Goal: Task Accomplishment & Management: Manage account settings

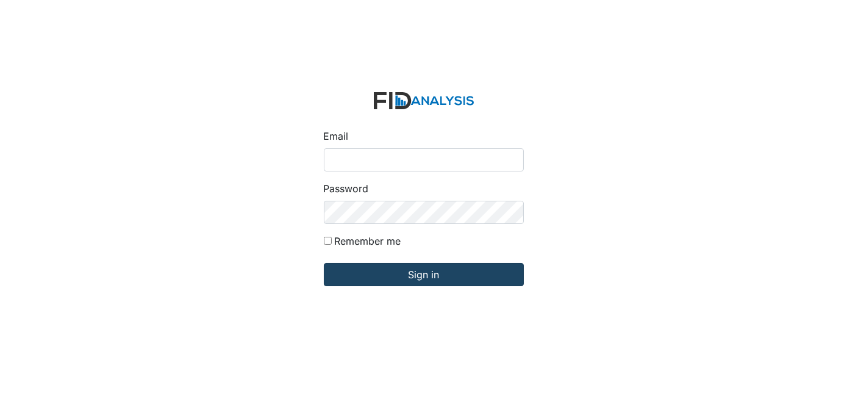
type input "Dsmith@lifeincorporated.com"
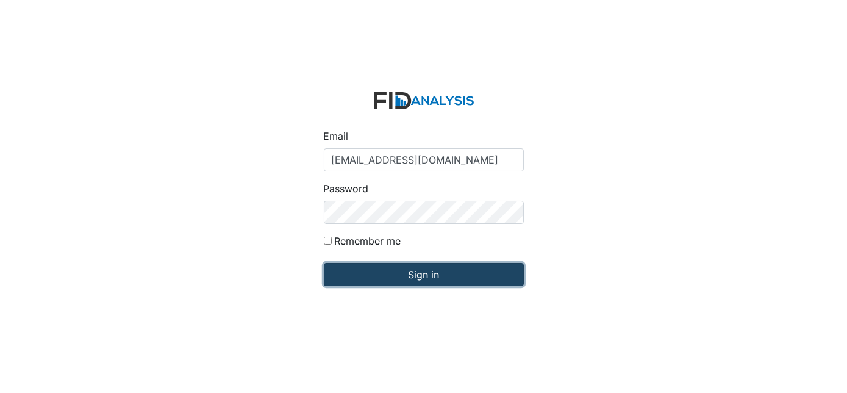
click at [411, 277] on input "Sign in" at bounding box center [424, 274] width 200 height 23
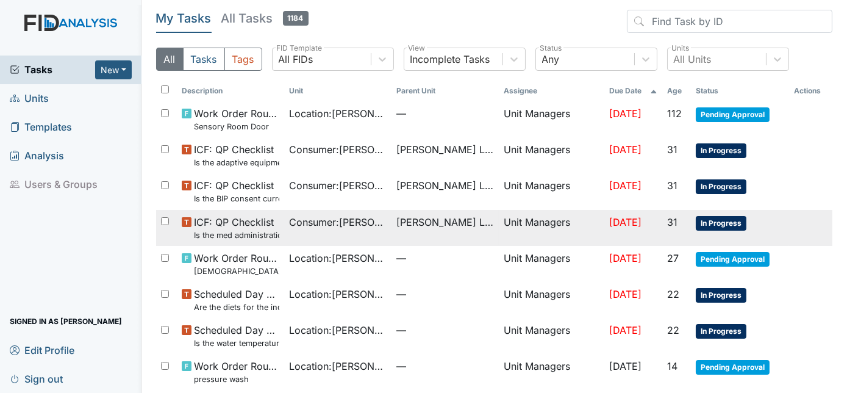
click at [304, 232] on td "Consumer : Shick, Kimberly" at bounding box center [337, 228] width 107 height 36
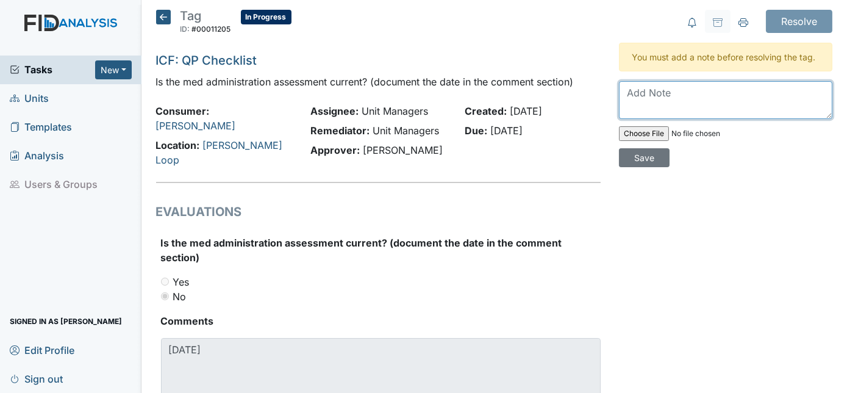
click at [662, 86] on textarea at bounding box center [725, 100] width 213 height 38
type textarea "Email send [DATE] to Nurse"
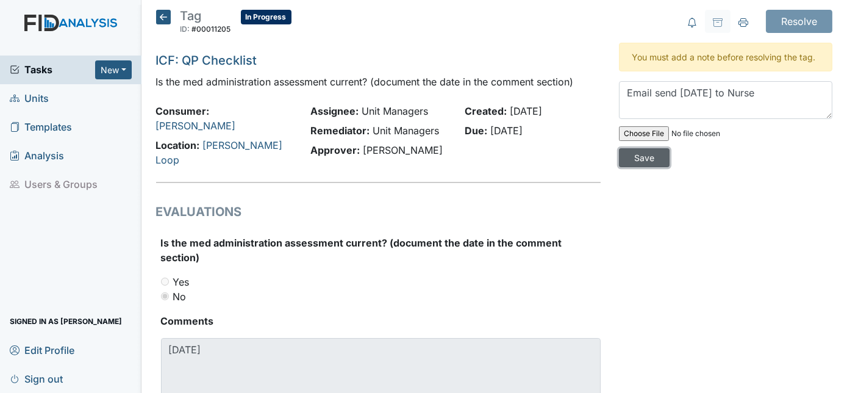
click at [670, 148] on input "Save" at bounding box center [644, 157] width 51 height 19
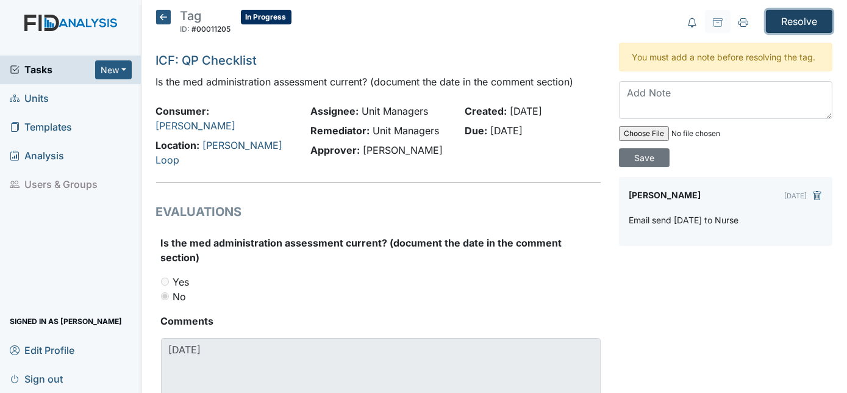
click at [776, 22] on input "Resolve" at bounding box center [799, 21] width 66 height 23
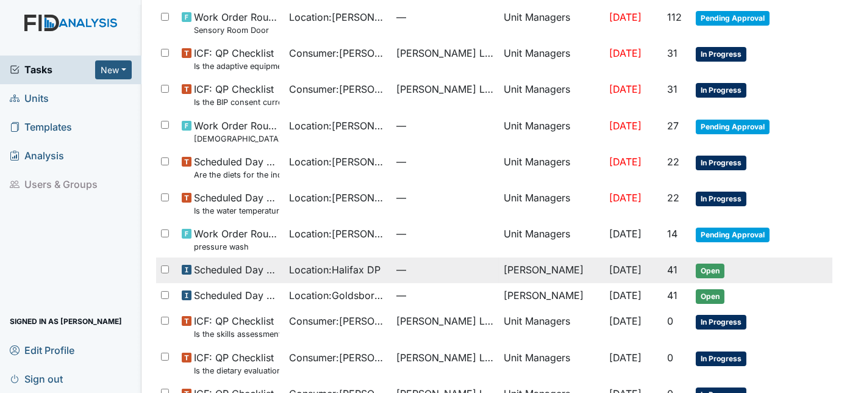
scroll to position [221, 0]
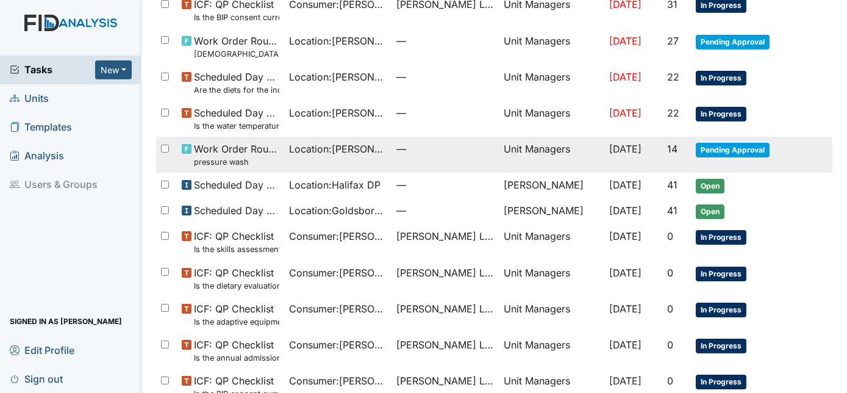
click at [298, 146] on span "Location : McKeel Loop" at bounding box center [338, 149] width 98 height 15
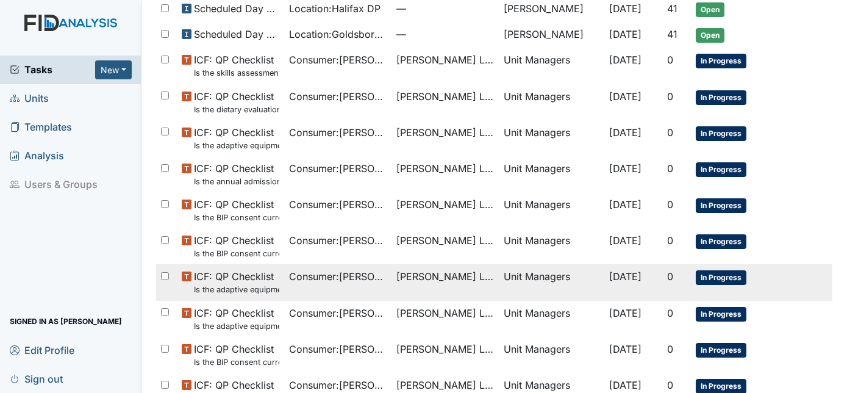
scroll to position [443, 0]
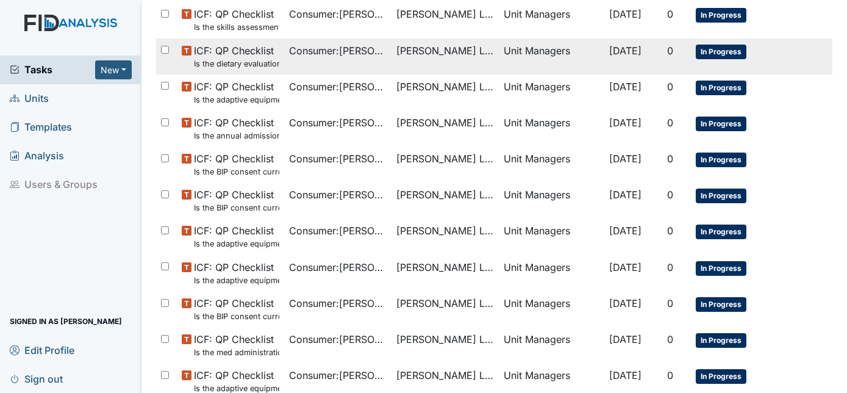
click at [355, 66] on td "Consumer : Edmondson, Shekeyra" at bounding box center [337, 56] width 107 height 36
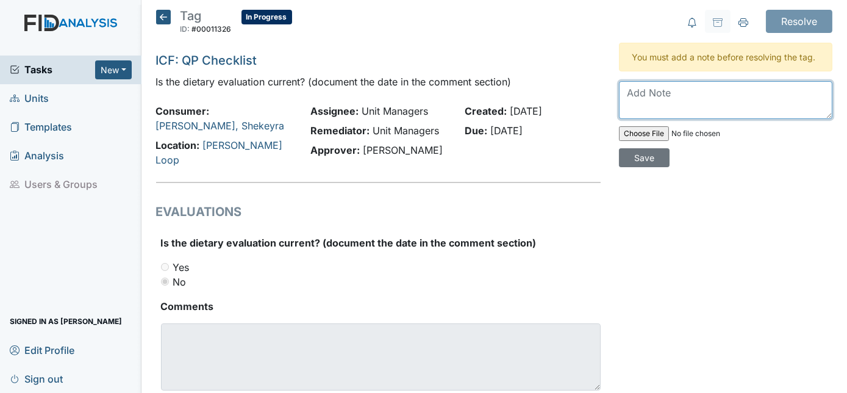
click at [630, 99] on textarea at bounding box center [725, 100] width 213 height 38
type textarea "email sent to Angie today"
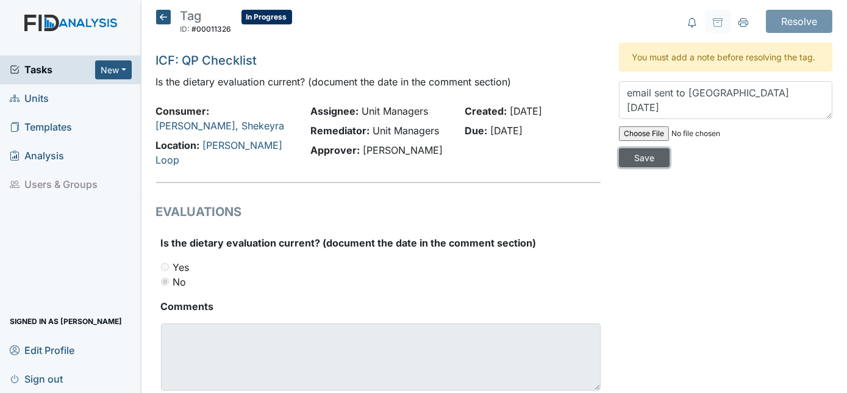
drag, startPoint x: 793, startPoint y: 137, endPoint x: 786, endPoint y: 143, distance: 9.5
click at [670, 148] on input "Save" at bounding box center [644, 157] width 51 height 19
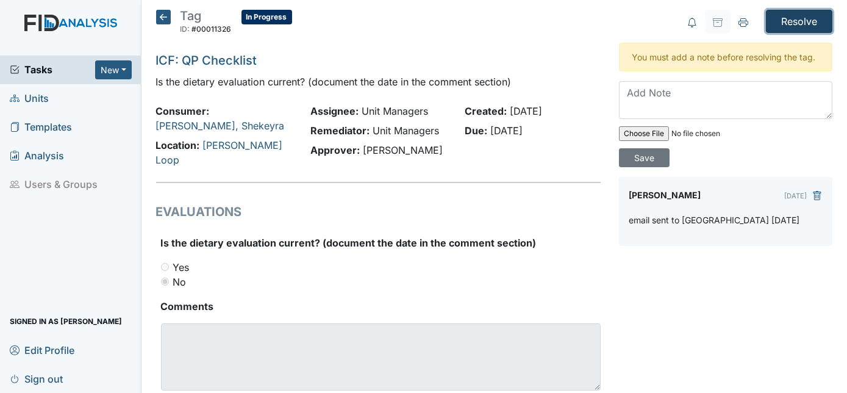
click at [797, 21] on input "Resolve" at bounding box center [799, 21] width 66 height 23
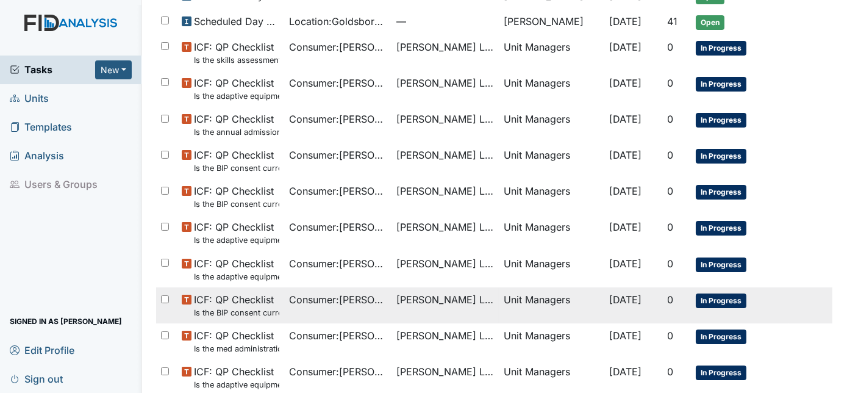
scroll to position [554, 0]
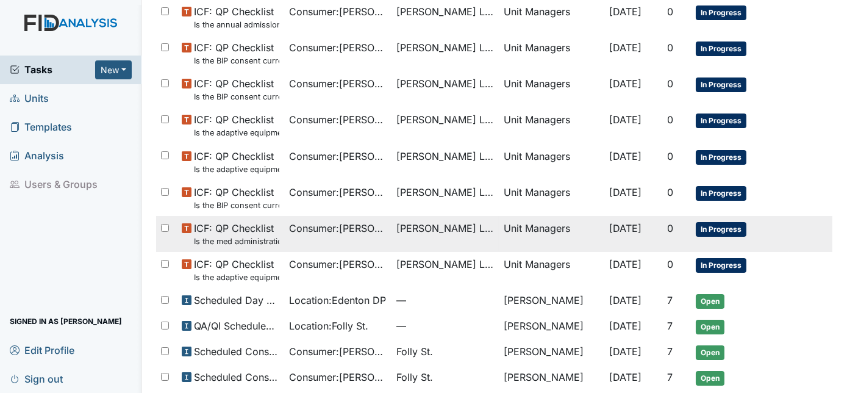
click at [335, 230] on span "Consumer : Shick, Kimberly" at bounding box center [338, 228] width 98 height 15
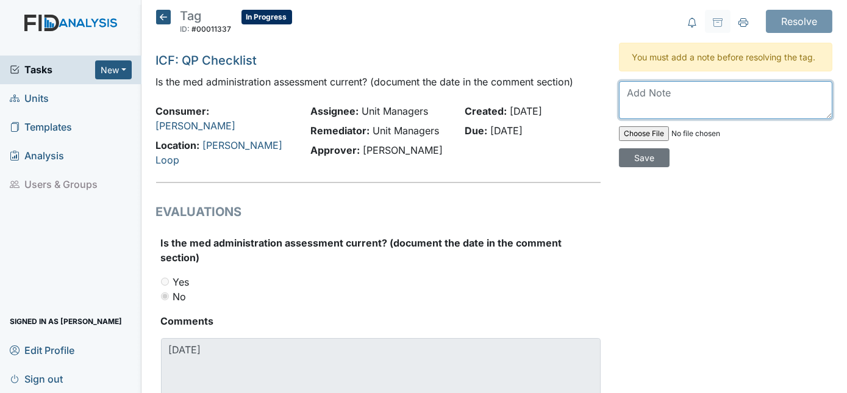
click at [674, 96] on textarea at bounding box center [725, 100] width 213 height 38
type textarea "Sent email to nurse 8.26.25"
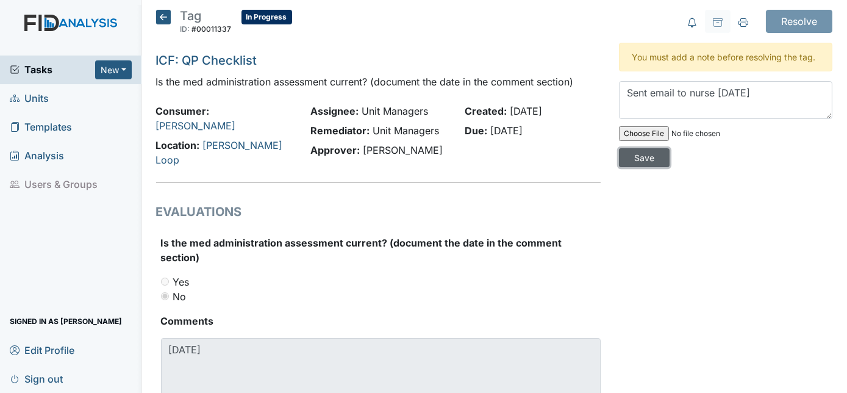
drag, startPoint x: 800, startPoint y: 132, endPoint x: 793, endPoint y: 109, distance: 24.3
click at [670, 148] on input "Save" at bounding box center [644, 157] width 51 height 19
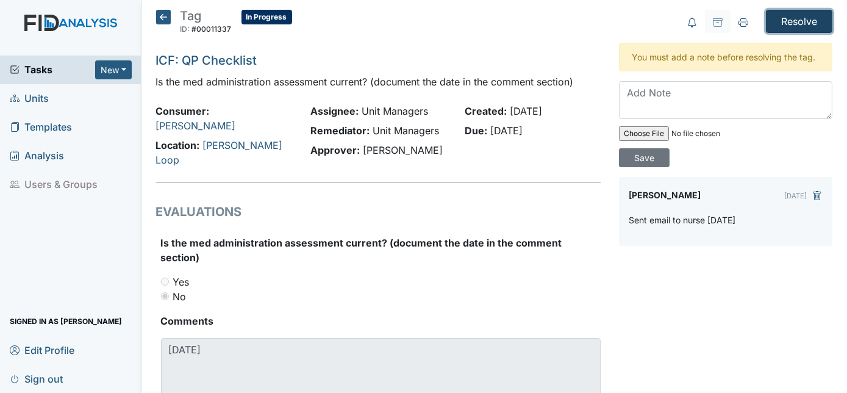
click at [798, 21] on input "Resolve" at bounding box center [799, 21] width 66 height 23
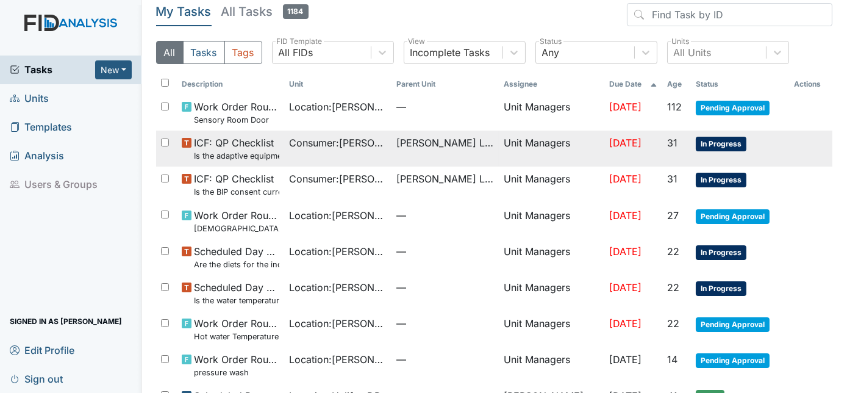
scroll to position [55, 0]
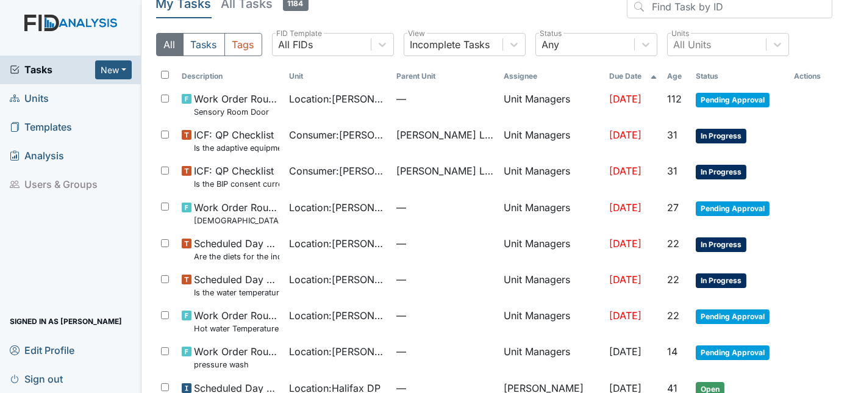
click at [45, 102] on span "Units" at bounding box center [29, 98] width 39 height 19
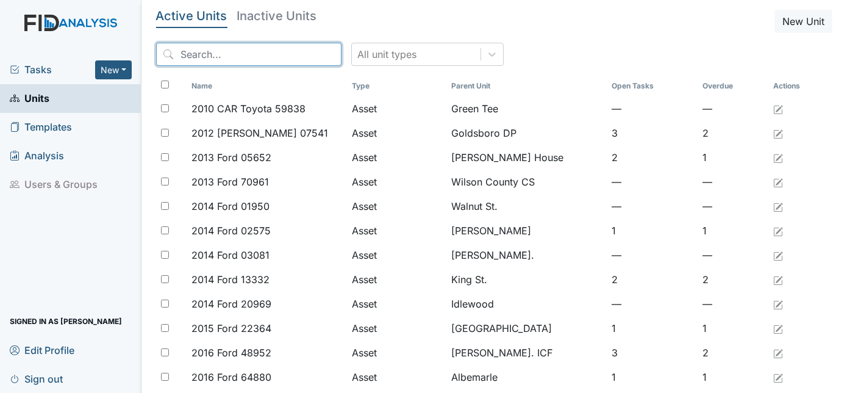
click at [220, 61] on input "search" at bounding box center [248, 54] width 185 height 23
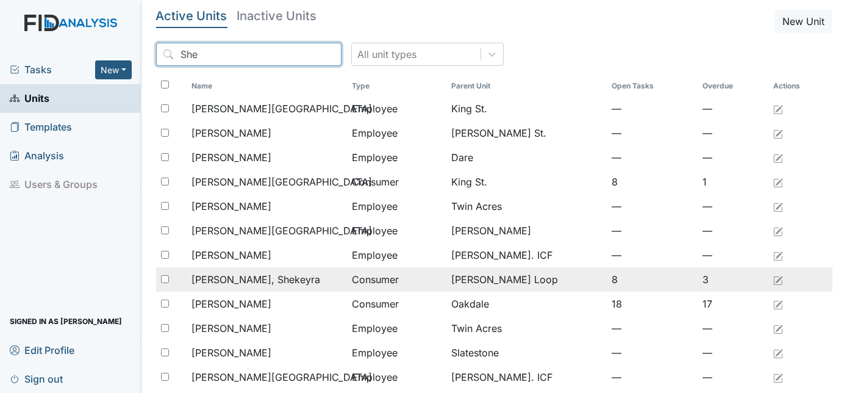
type input "She"
click at [270, 276] on span "Edmondson, Shekeyra" at bounding box center [256, 279] width 129 height 15
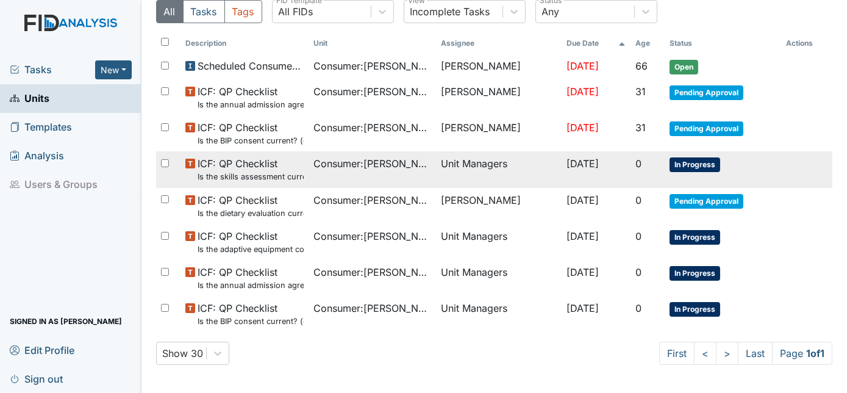
scroll to position [122, 0]
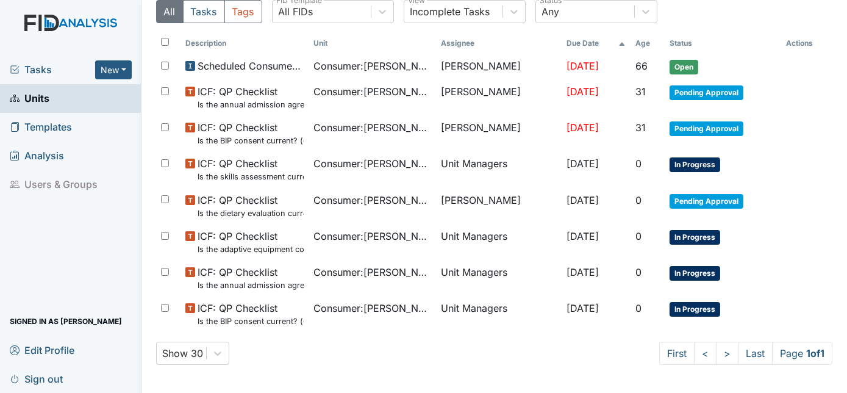
click at [56, 99] on link "Units" at bounding box center [71, 98] width 142 height 29
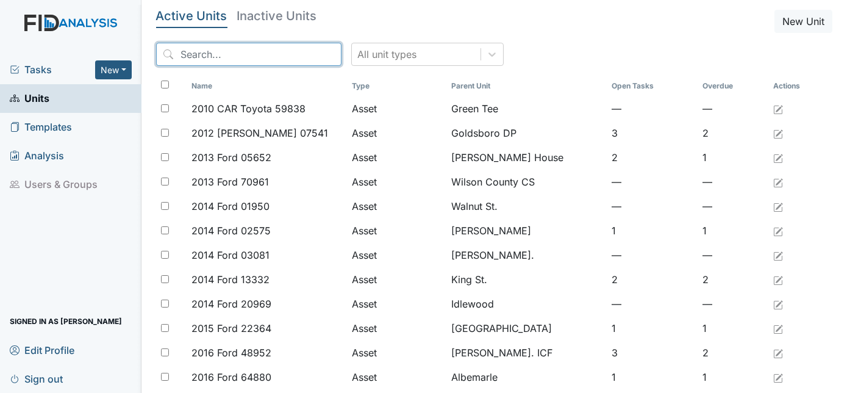
click at [223, 54] on input "search" at bounding box center [248, 54] width 185 height 23
type input "A"
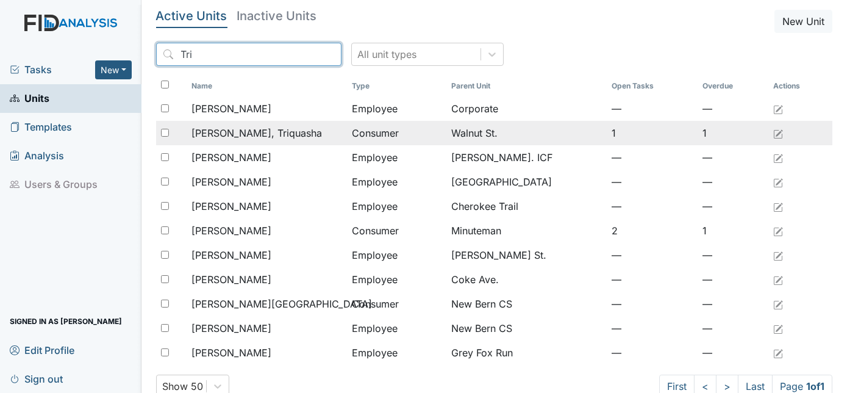
type input "Tri"
click at [240, 135] on span "[PERSON_NAME], Triquasha" at bounding box center [257, 133] width 131 height 15
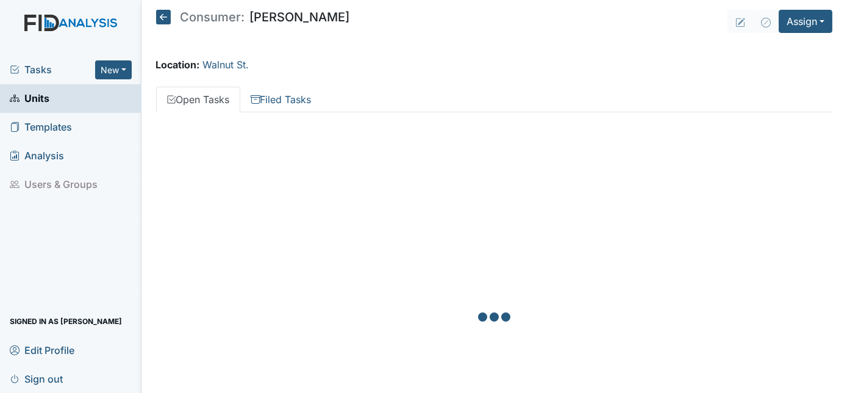
click at [21, 95] on span "Units" at bounding box center [30, 98] width 40 height 19
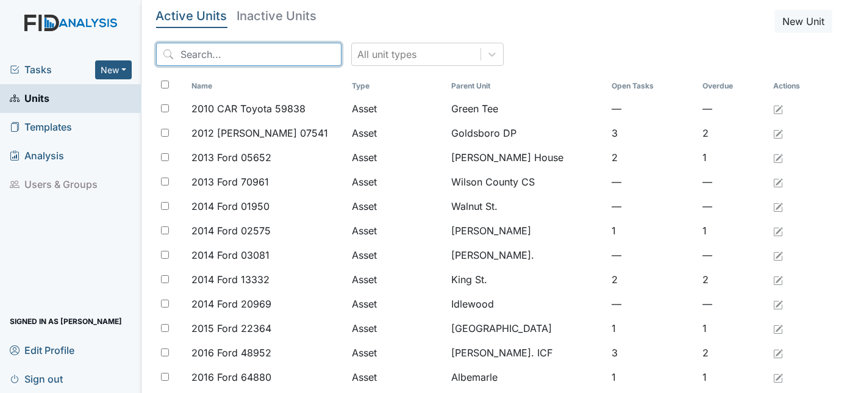
click at [178, 55] on input "search" at bounding box center [248, 54] width 185 height 23
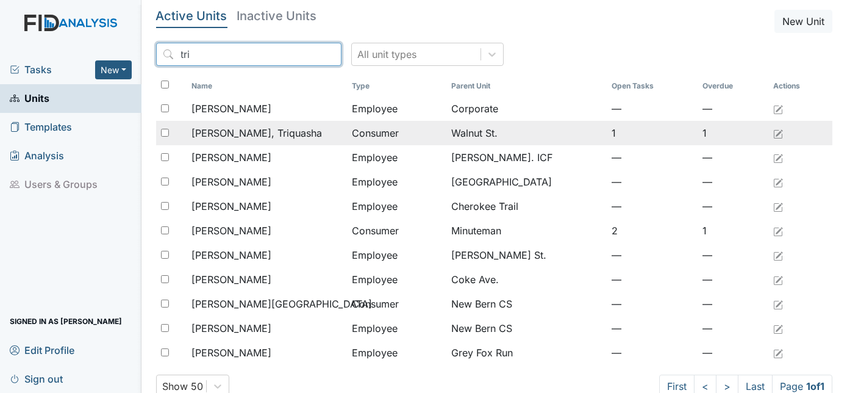
type input "tri"
click at [208, 123] on td "[PERSON_NAME], Triquasha" at bounding box center [267, 133] width 160 height 24
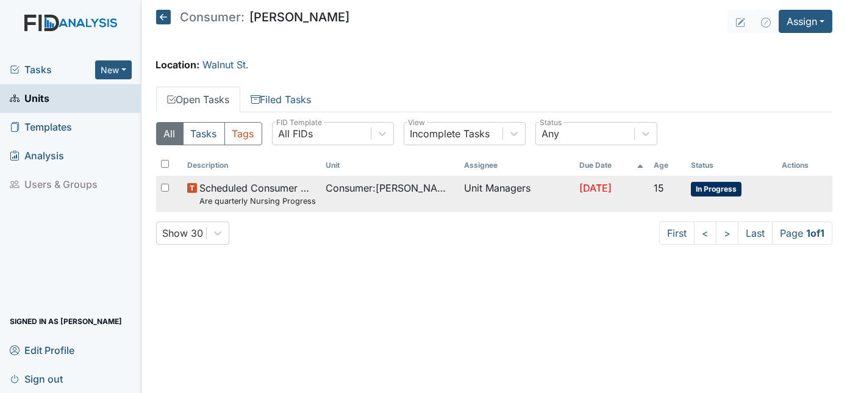
click at [504, 192] on td "Unit Managers" at bounding box center [516, 194] width 115 height 36
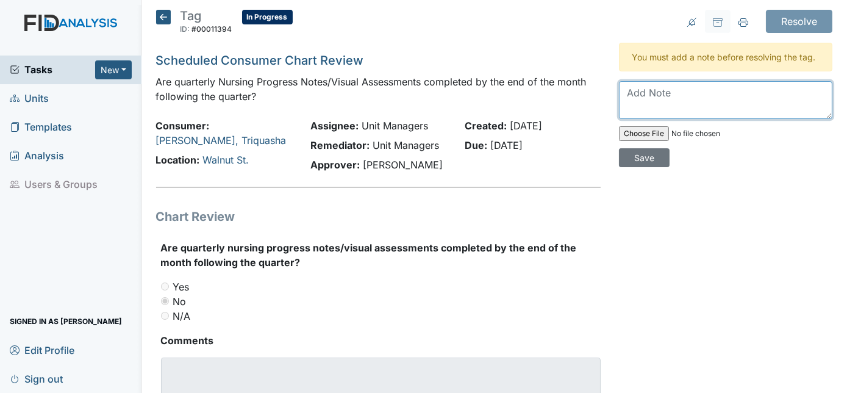
click at [665, 83] on textarea at bounding box center [725, 100] width 213 height 38
type textarea "completed [DATE]"
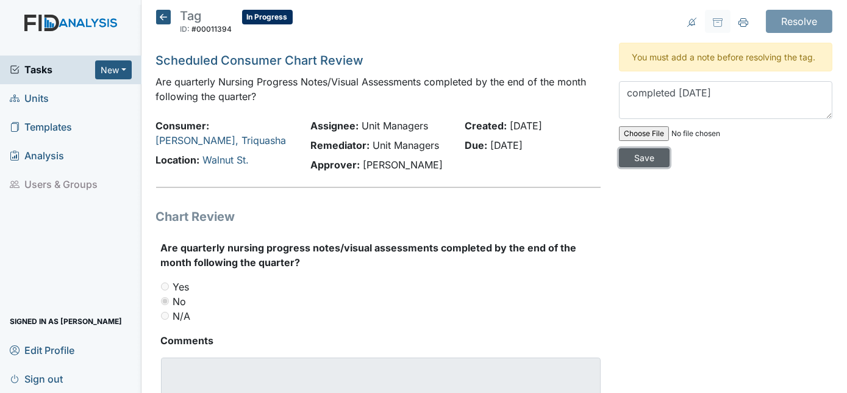
click at [670, 148] on input "Save" at bounding box center [644, 157] width 51 height 19
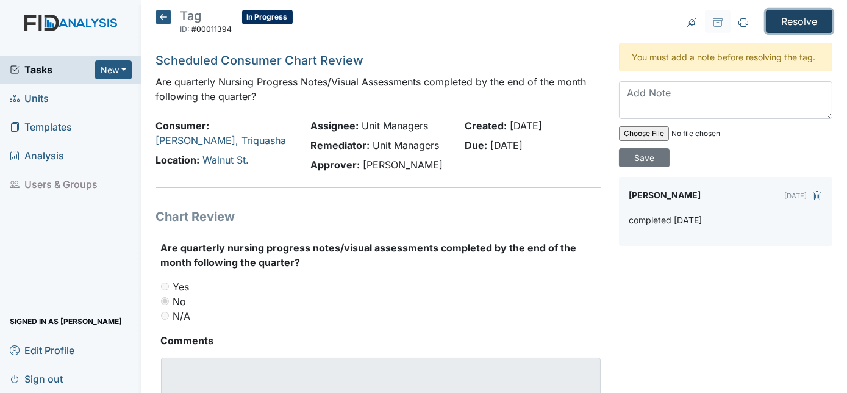
click at [792, 15] on input "Resolve" at bounding box center [799, 21] width 66 height 23
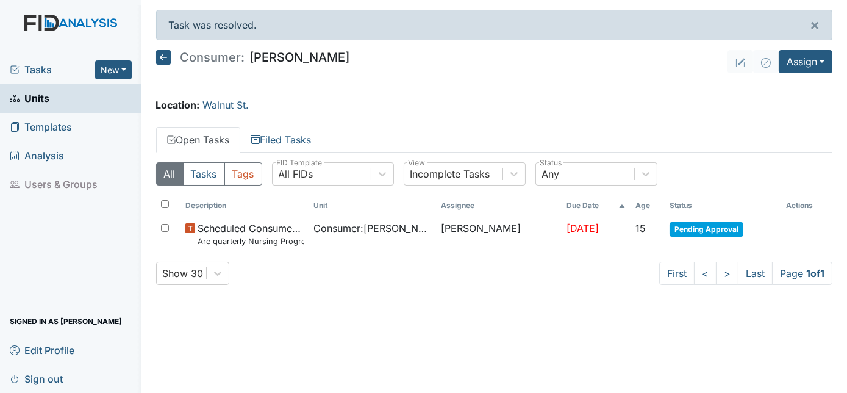
click at [59, 100] on link "Units" at bounding box center [71, 98] width 142 height 29
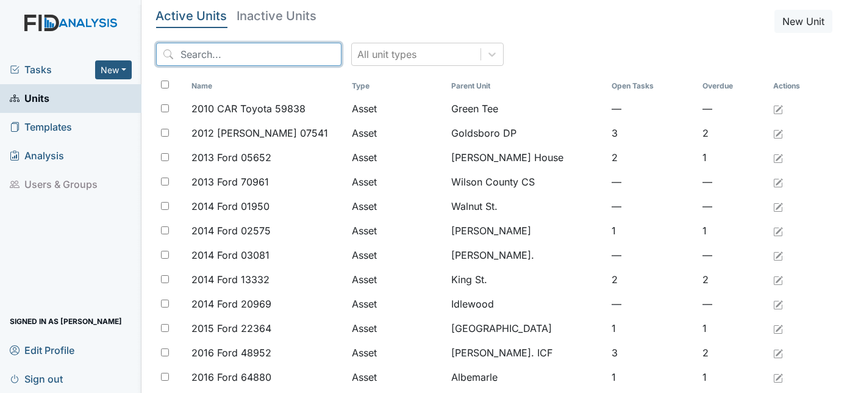
click at [209, 51] on input "search" at bounding box center [248, 54] width 185 height 23
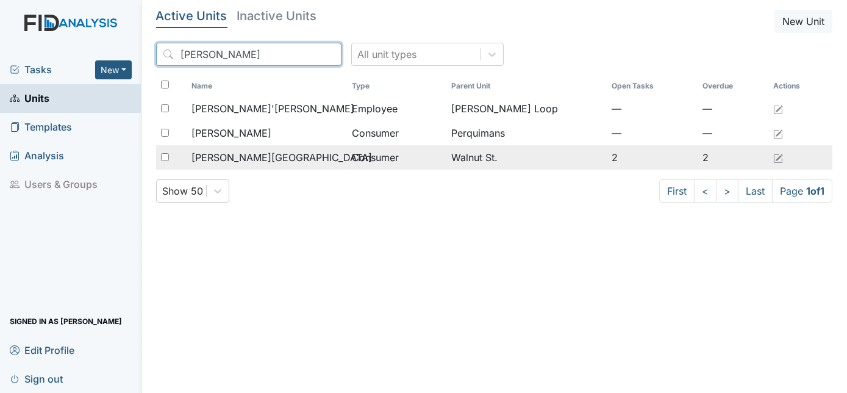
type input "Myra"
click at [244, 157] on span "[PERSON_NAME][GEOGRAPHIC_DATA]" at bounding box center [282, 157] width 181 height 15
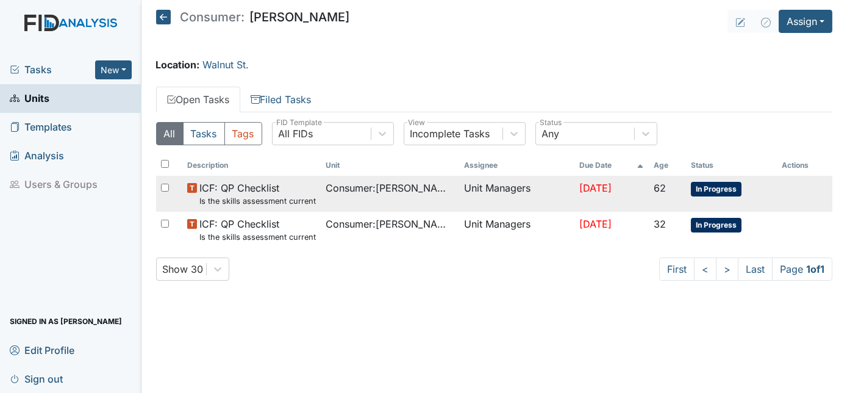
click at [334, 192] on span "Consumer : [PERSON_NAME][GEOGRAPHIC_DATA]" at bounding box center [390, 188] width 129 height 15
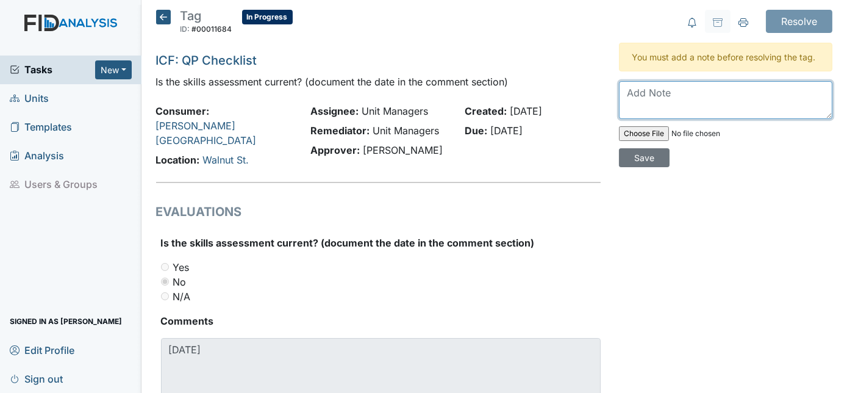
click at [652, 96] on textarea at bounding box center [725, 100] width 213 height 38
type textarea "Team meeting in September"
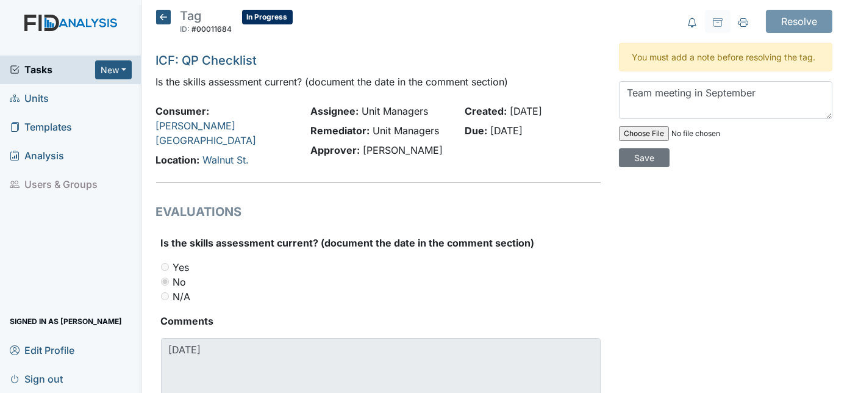
click at [770, 129] on div "Team meeting in September Save" at bounding box center [725, 124] width 213 height 86
click at [670, 148] on input "Save" at bounding box center [644, 157] width 51 height 19
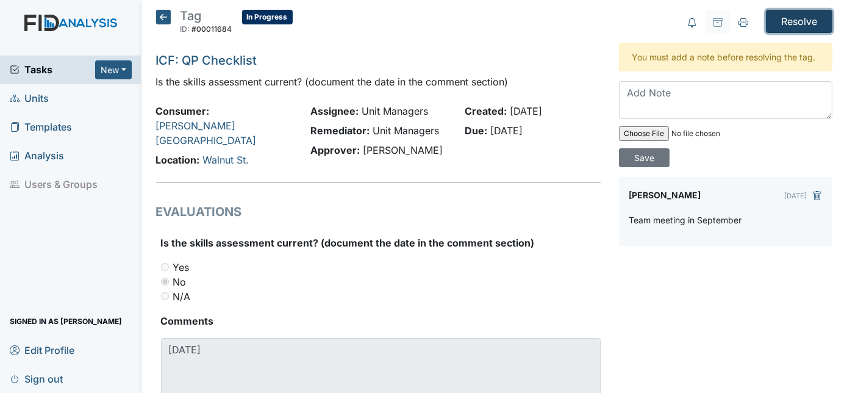
click at [788, 21] on input "Resolve" at bounding box center [799, 21] width 66 height 23
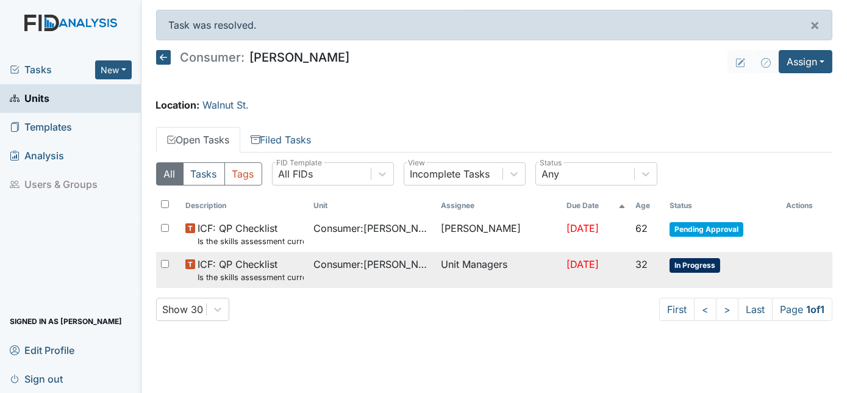
click at [278, 271] on small "Is the skills assessment current? (document the date in the comment section)" at bounding box center [251, 277] width 106 height 12
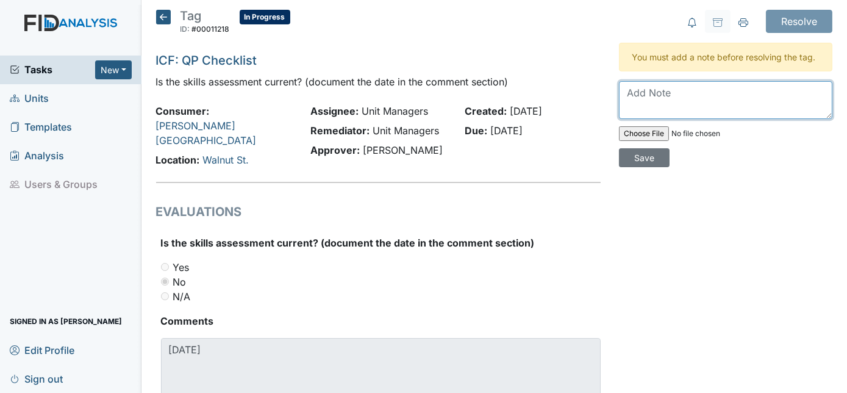
click at [645, 106] on textarea at bounding box center [725, 100] width 213 height 38
type textarea "Team meeting in September"
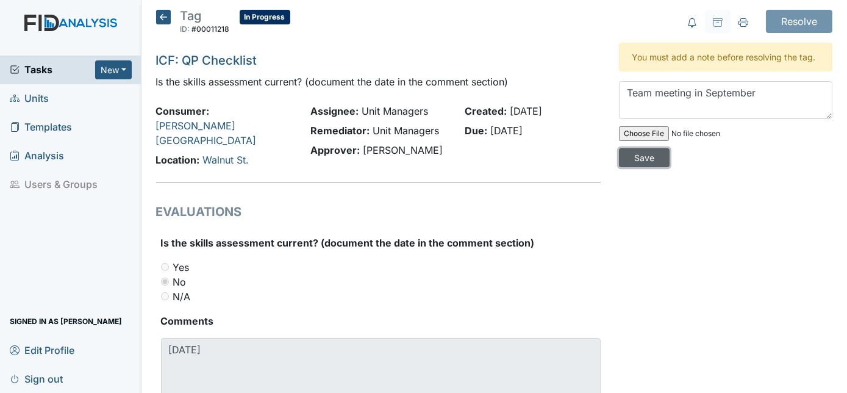
click at [670, 148] on input "Save" at bounding box center [644, 157] width 51 height 19
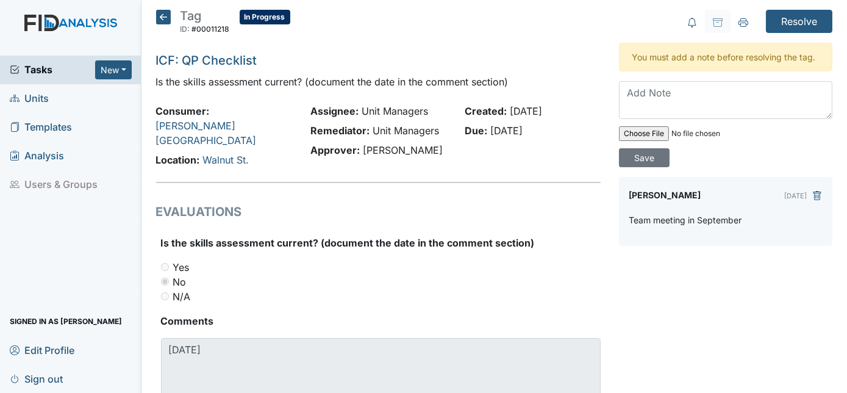
click at [811, 34] on div "Resolve Archive Task × Are you sure you want to archive this task? It will appe…" at bounding box center [726, 222] width 232 height 425
click at [803, 30] on input "Resolve" at bounding box center [799, 21] width 66 height 23
click at [771, 16] on input "Resolve" at bounding box center [799, 21] width 66 height 23
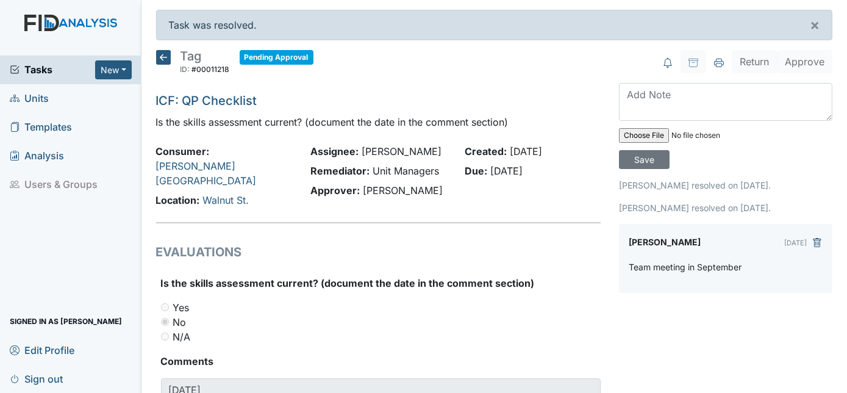
click at [51, 99] on link "Units" at bounding box center [71, 98] width 142 height 29
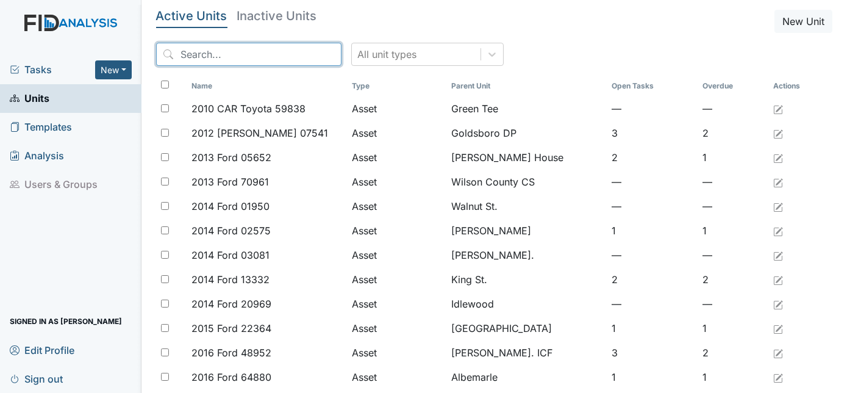
click at [260, 59] on input "search" at bounding box center [248, 54] width 185 height 23
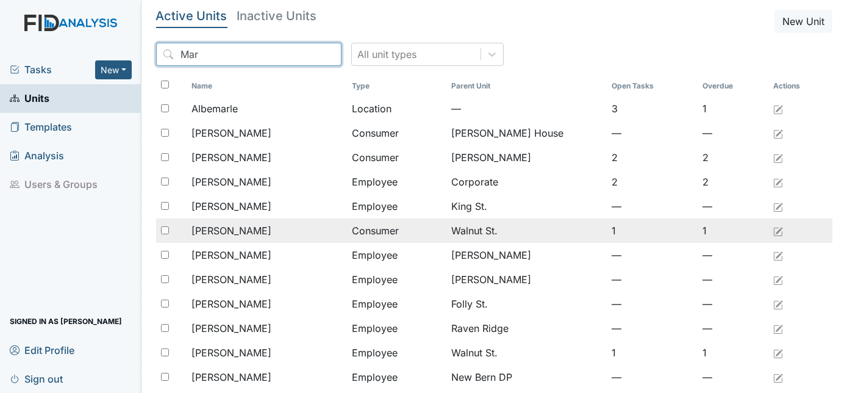
type input "Mar"
click at [274, 226] on div "[PERSON_NAME]" at bounding box center [267, 230] width 151 height 15
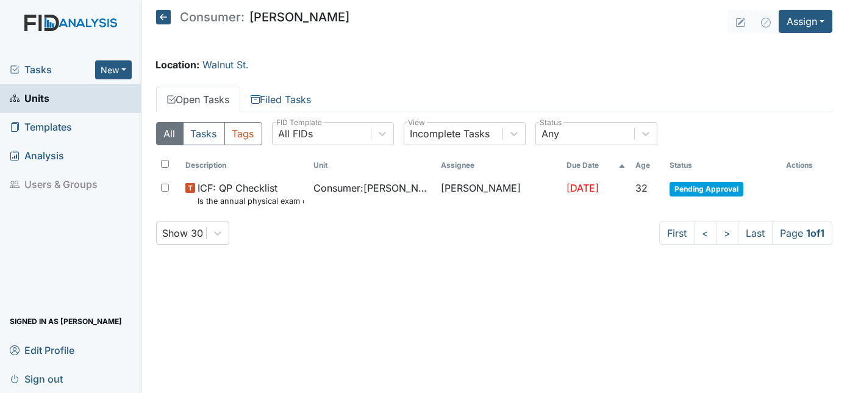
click at [59, 99] on link "Units" at bounding box center [71, 98] width 142 height 29
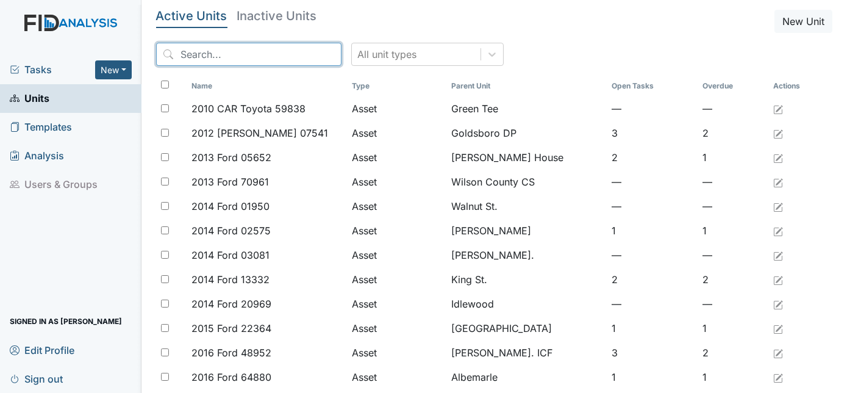
click at [182, 64] on input "search" at bounding box center [248, 54] width 185 height 23
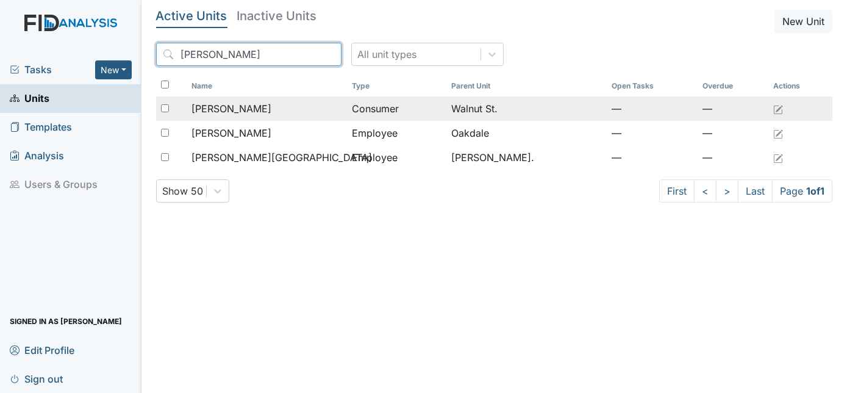
type input "Lasha"
click at [248, 109] on span "Epps, Lasha" at bounding box center [232, 108] width 80 height 15
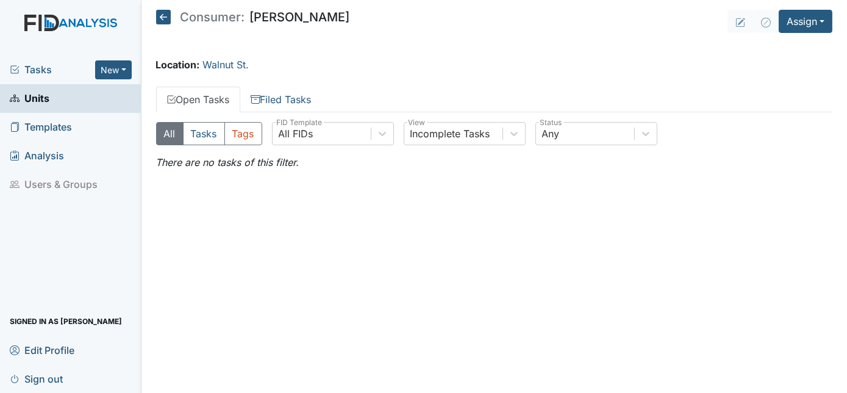
click at [63, 96] on link "Units" at bounding box center [71, 98] width 142 height 29
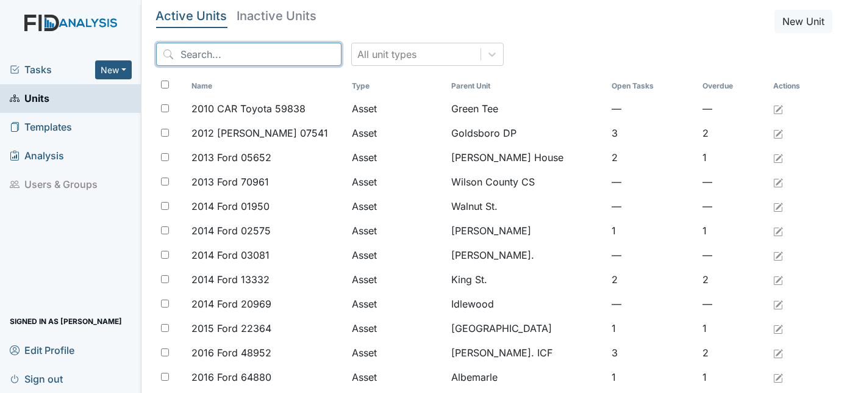
click at [199, 56] on input "search" at bounding box center [248, 54] width 185 height 23
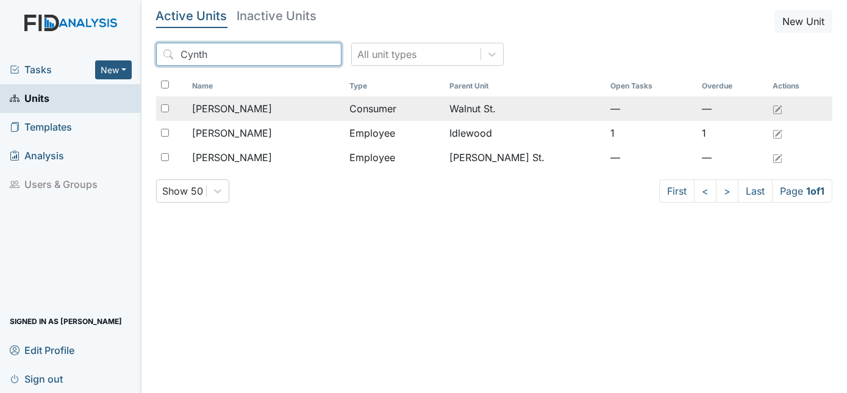
type input "Cynth"
click at [264, 110] on span "Faison, Cynthia" at bounding box center [232, 108] width 80 height 15
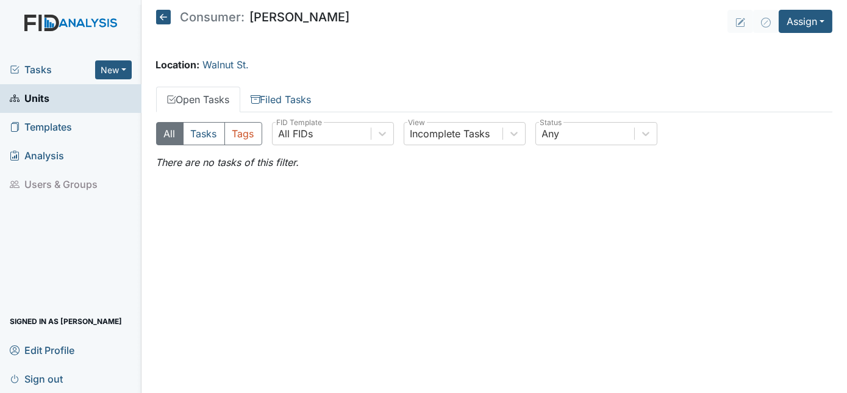
click at [50, 102] on link "Units" at bounding box center [71, 98] width 142 height 29
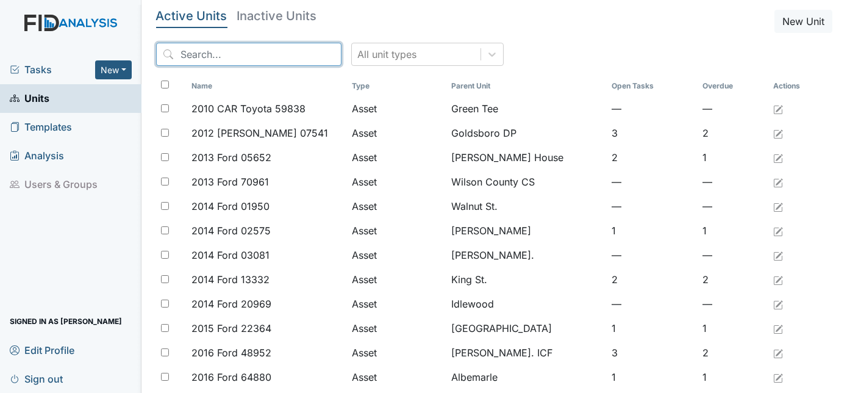
click at [193, 54] on input "search" at bounding box center [248, 54] width 185 height 23
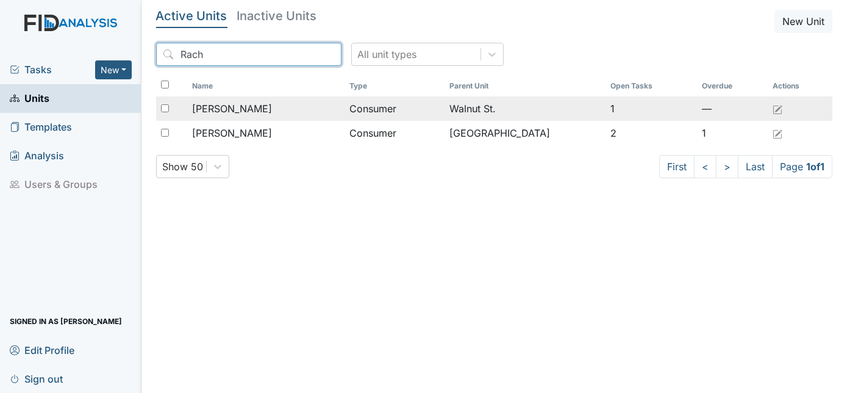
type input "Rach"
click at [245, 102] on span "[PERSON_NAME]" at bounding box center [232, 108] width 80 height 15
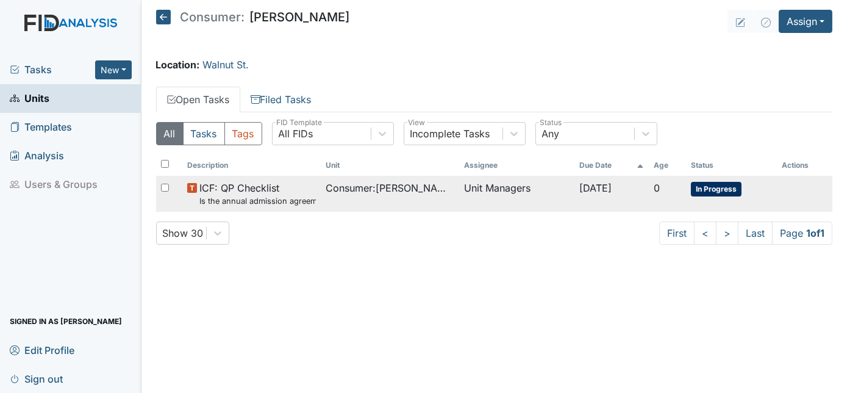
click at [725, 184] on span "In Progress" at bounding box center [716, 189] width 51 height 15
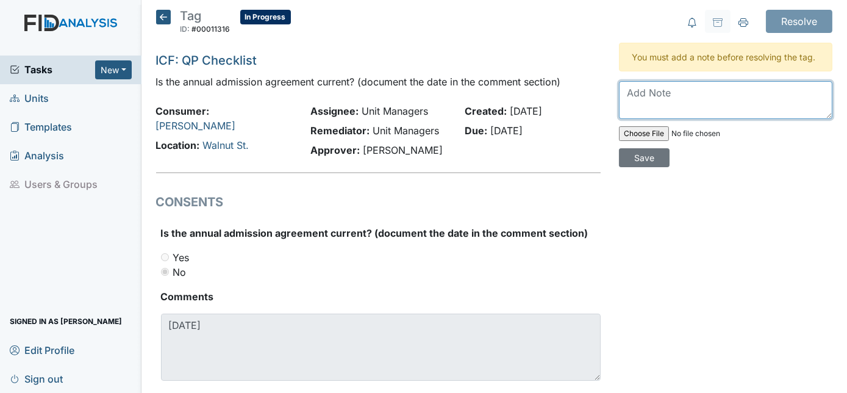
click at [644, 92] on textarea at bounding box center [725, 100] width 213 height 38
type textarea "c"
type textarea "received 6/25/25"
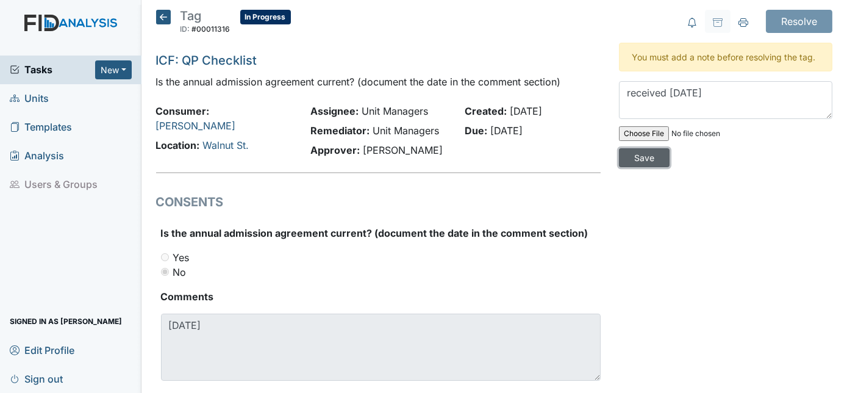
click at [670, 148] on input "Save" at bounding box center [644, 157] width 51 height 19
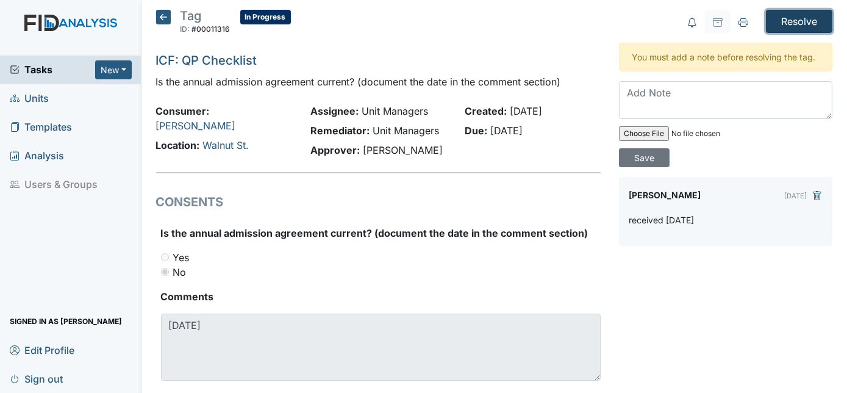
click at [787, 20] on input "Resolve" at bounding box center [799, 21] width 66 height 23
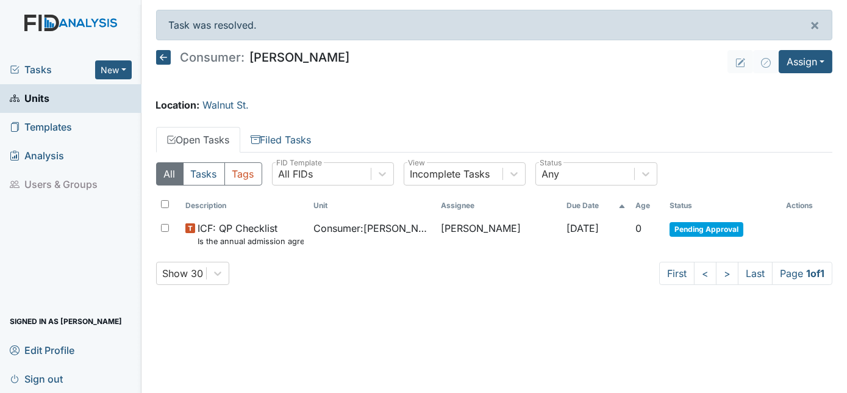
click at [49, 100] on span "Units" at bounding box center [30, 98] width 40 height 19
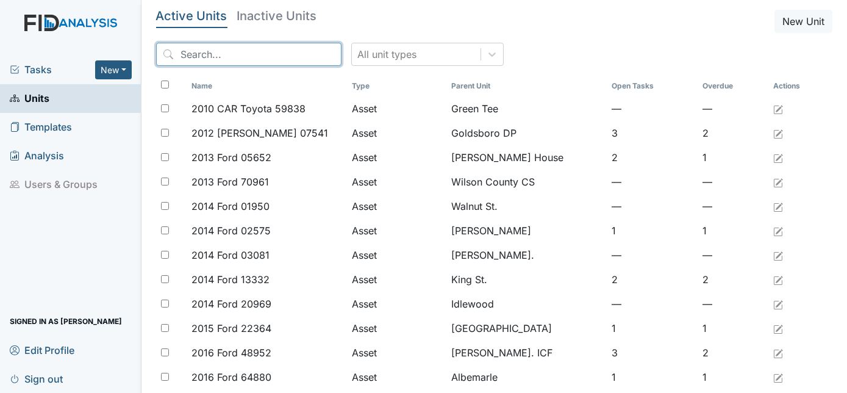
click at [213, 52] on input "search" at bounding box center [248, 54] width 185 height 23
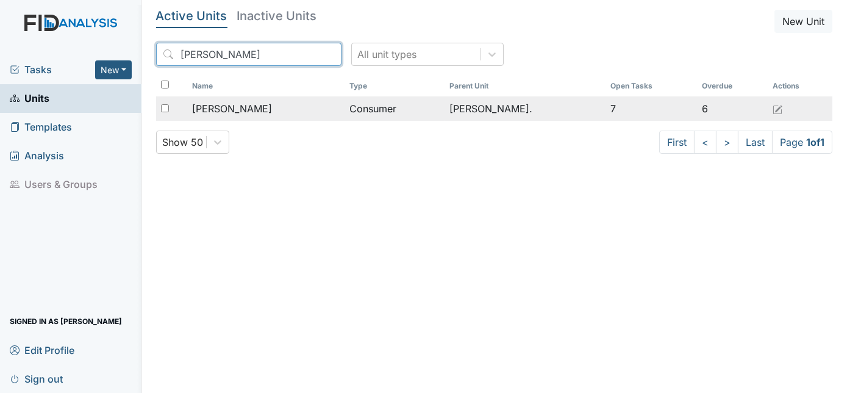
type input "Roose"
click at [271, 106] on span "Crumble, Roosevelt" at bounding box center [232, 108] width 80 height 15
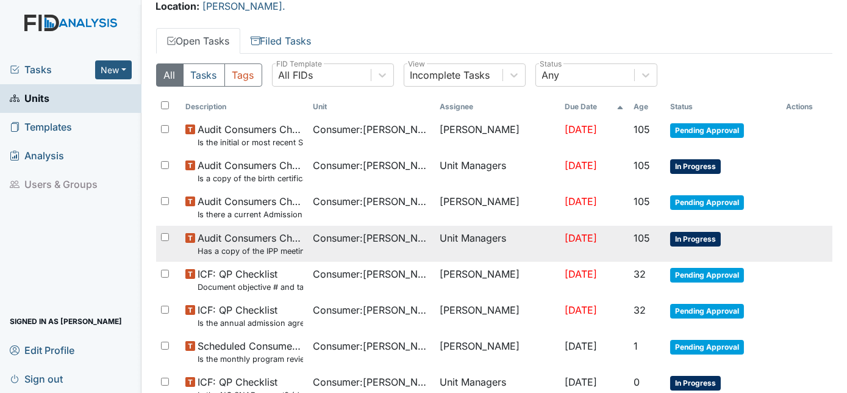
scroll to position [169, 0]
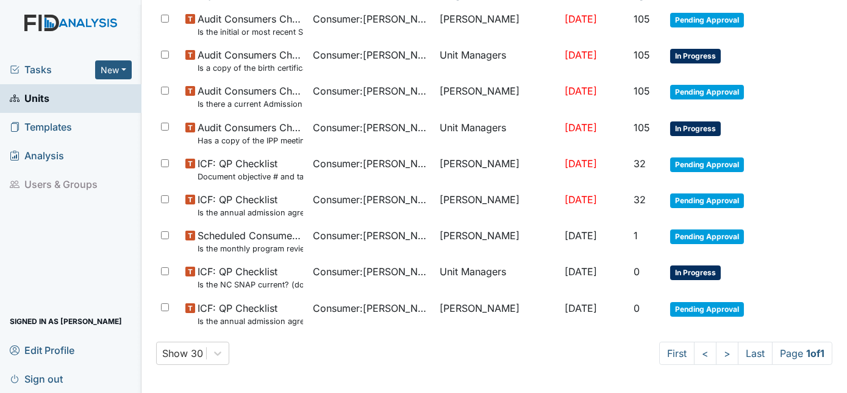
click at [49, 98] on link "Units" at bounding box center [71, 98] width 142 height 29
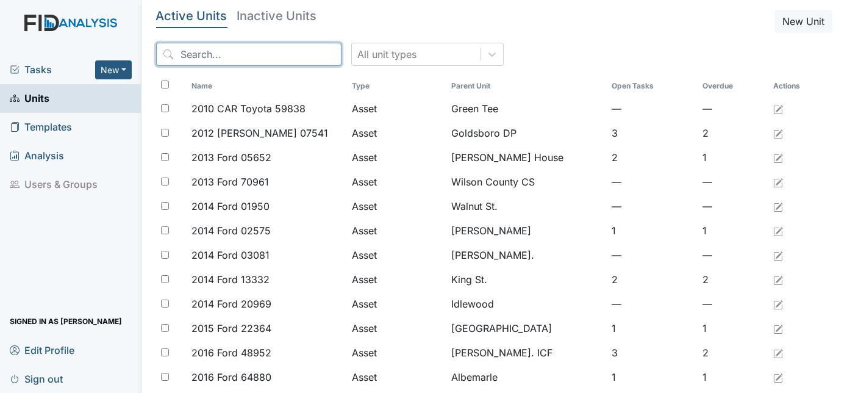
click at [209, 51] on input "search" at bounding box center [248, 54] width 185 height 23
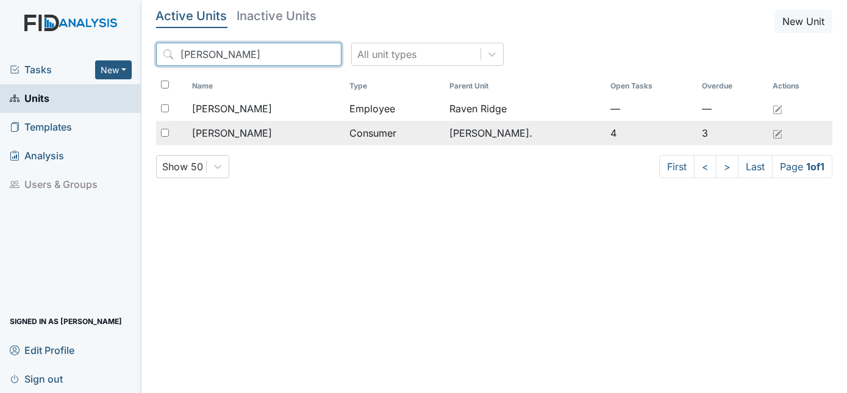
type input "Jess"
click at [257, 139] on div "Sauls, Jessie" at bounding box center [266, 133] width 148 height 15
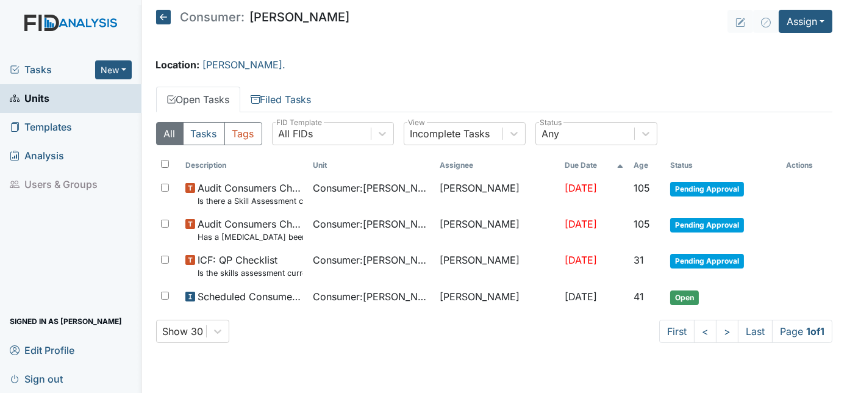
click at [35, 99] on span "Units" at bounding box center [30, 98] width 40 height 19
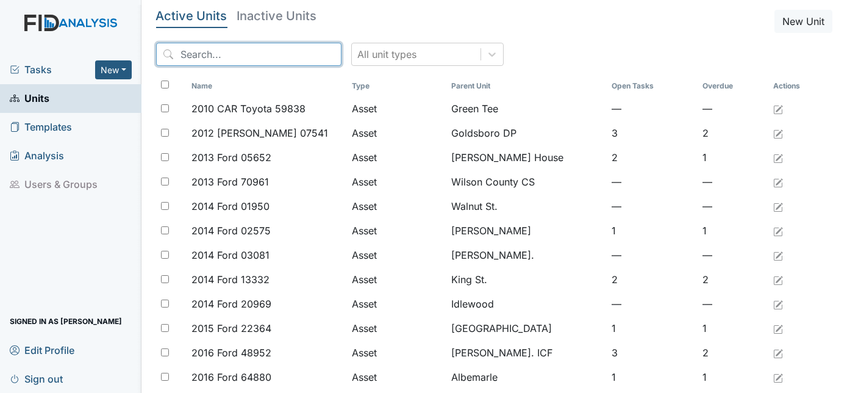
click at [238, 58] on input "search" at bounding box center [248, 54] width 185 height 23
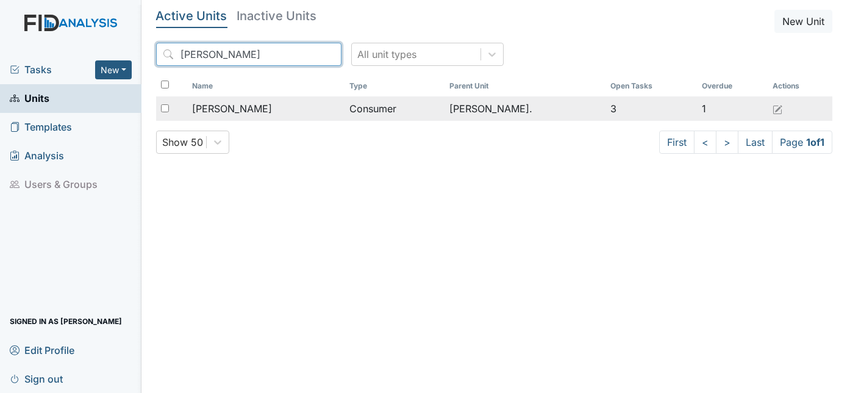
type input "Rodney"
click at [270, 102] on div "Byas, Rodney" at bounding box center [266, 108] width 148 height 15
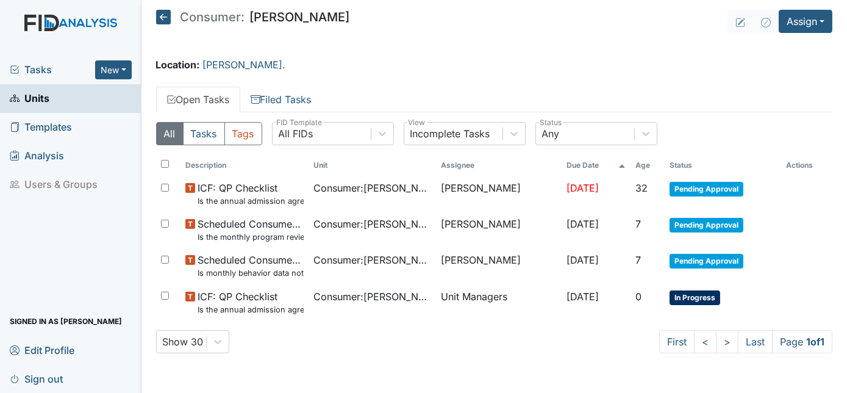
click at [43, 102] on span "Units" at bounding box center [30, 98] width 40 height 19
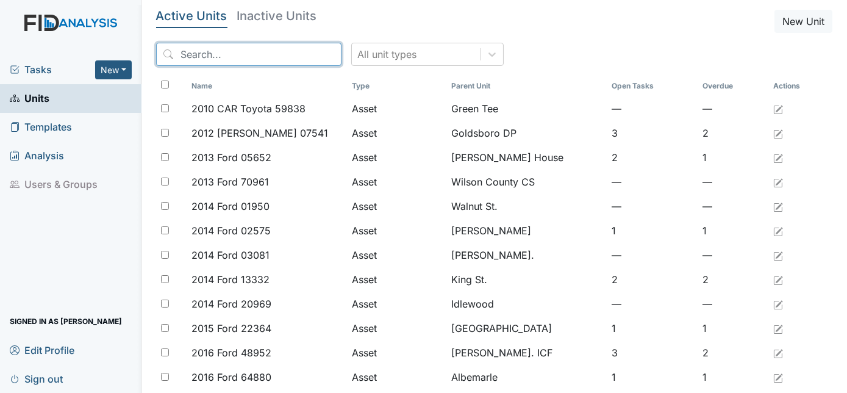
click at [214, 48] on input "search" at bounding box center [248, 54] width 185 height 23
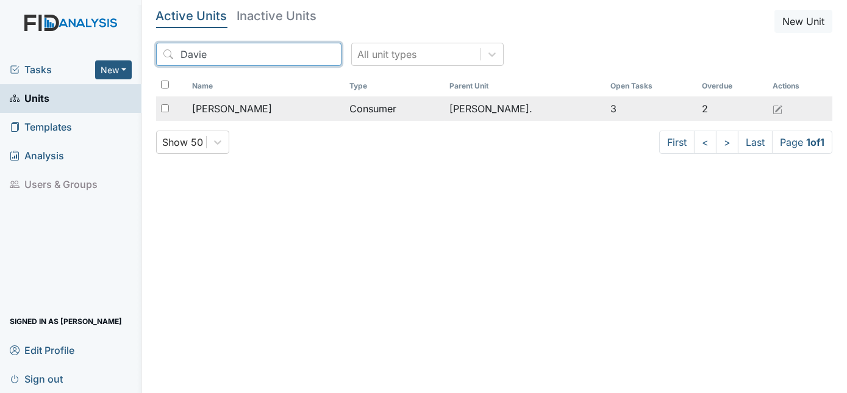
type input "Davie"
click at [235, 112] on span "[PERSON_NAME]" at bounding box center [232, 108] width 80 height 15
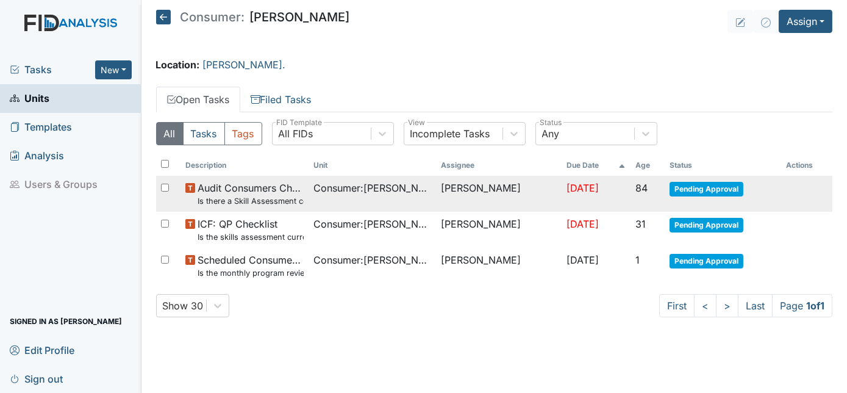
click at [295, 198] on small "Is there a Skill Assessment completed and updated yearly (no more than one year…" at bounding box center [251, 201] width 106 height 12
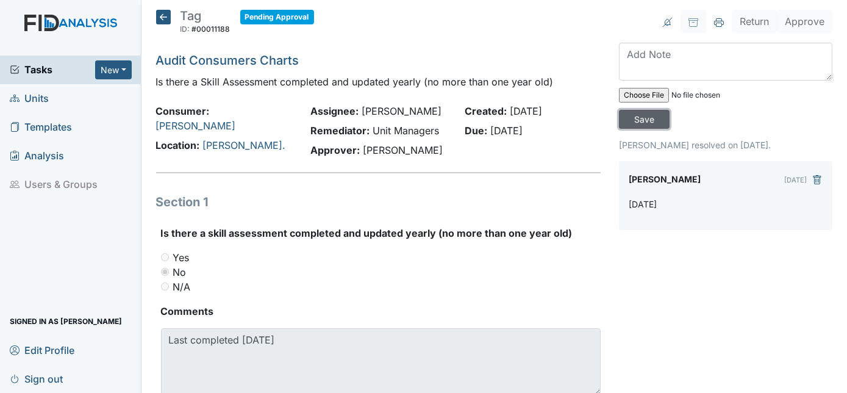
click at [670, 110] on input "Save" at bounding box center [644, 119] width 51 height 19
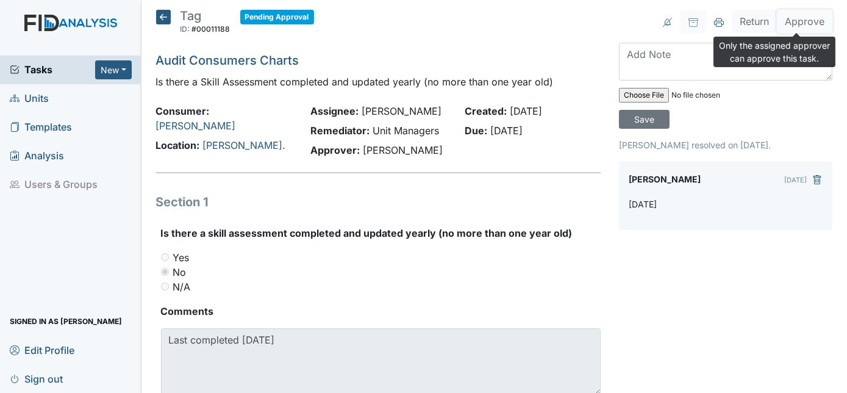
click at [795, 26] on button "Approve" at bounding box center [805, 21] width 56 height 23
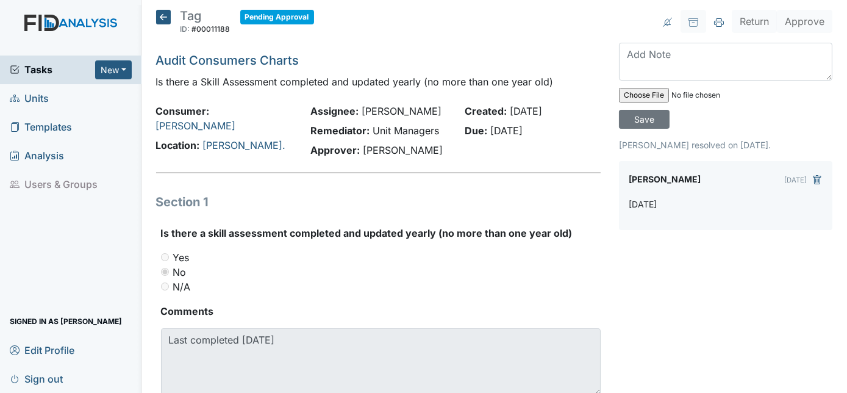
click at [684, 243] on div "Return Approve Archive Task × Are you sure you want to archive this task? It wi…" at bounding box center [726, 217] width 232 height 415
click at [38, 99] on span "Units" at bounding box center [29, 98] width 39 height 19
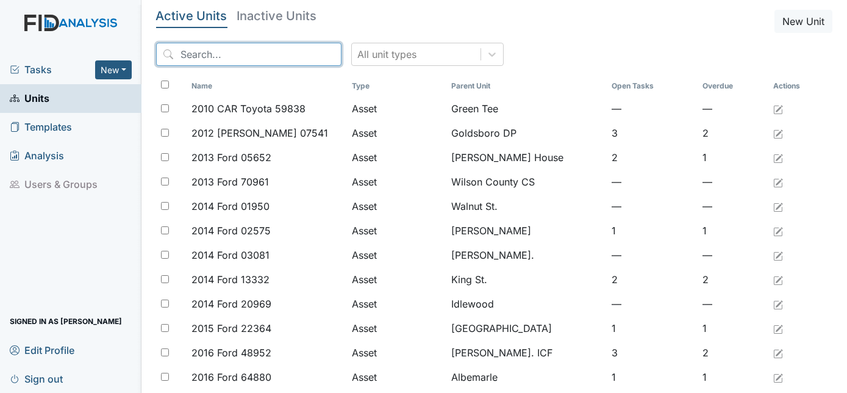
click at [196, 48] on input "search" at bounding box center [248, 54] width 185 height 23
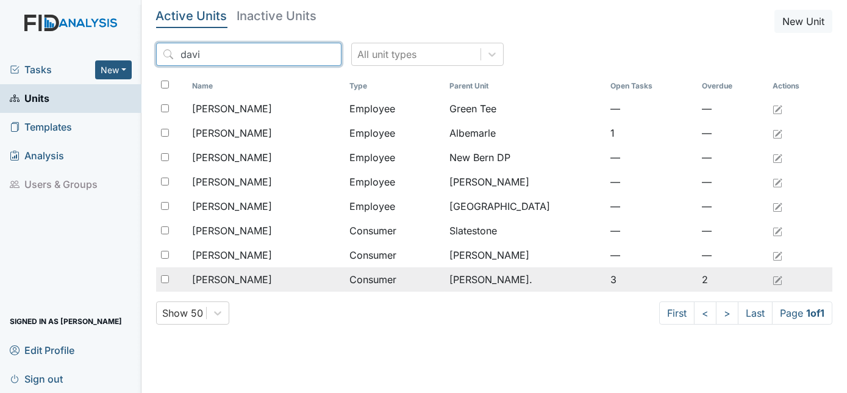
type input "davi"
click at [223, 280] on span "Whitehead, Davie" at bounding box center [232, 279] width 80 height 15
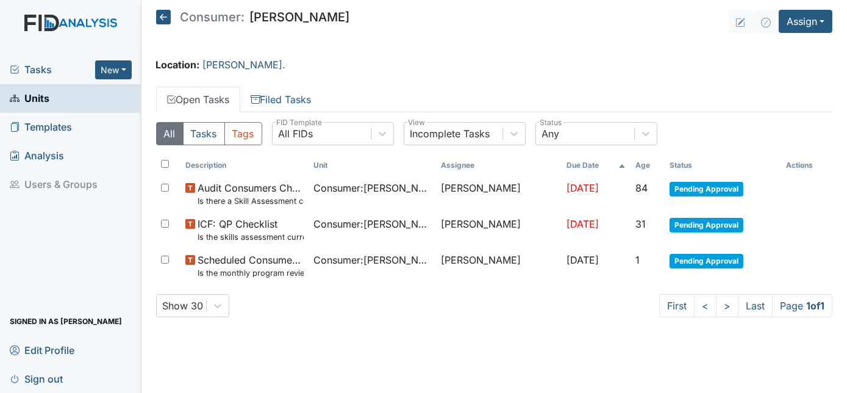
click at [44, 93] on span "Units" at bounding box center [30, 98] width 40 height 19
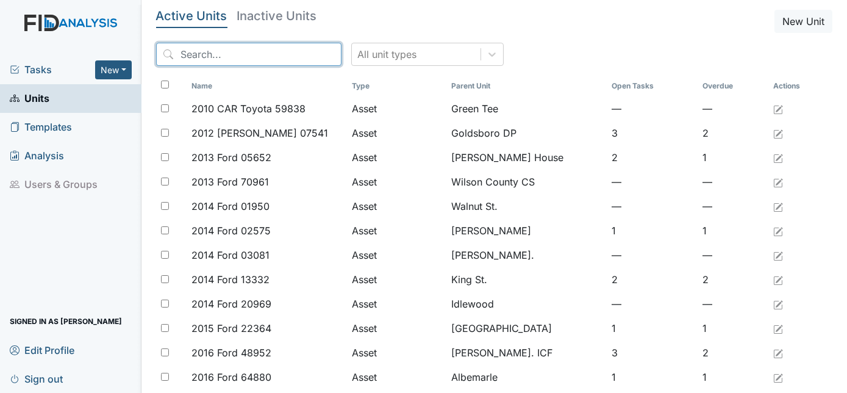
click at [220, 57] on input "search" at bounding box center [248, 54] width 185 height 23
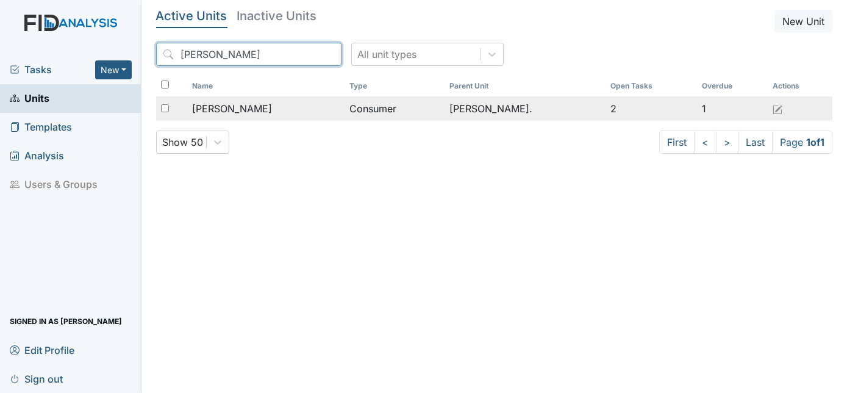
type input "Leroy"
click at [345, 113] on td "Consumer" at bounding box center [395, 108] width 100 height 24
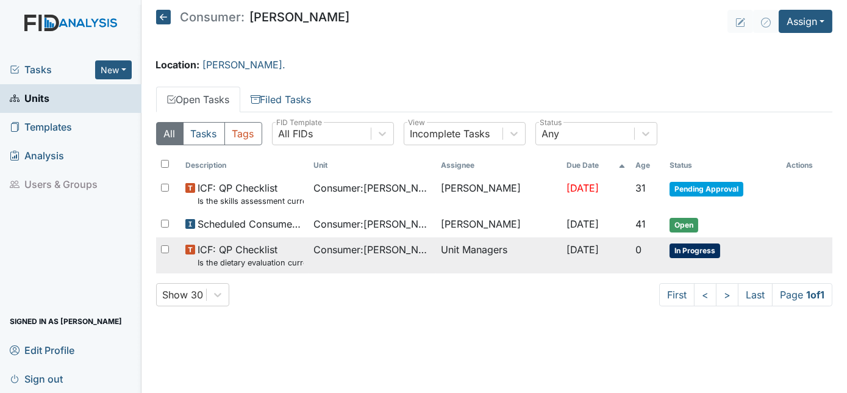
click at [273, 257] on small "Is the dietary evaluation current? (document the date in the comment section)" at bounding box center [251, 263] width 106 height 12
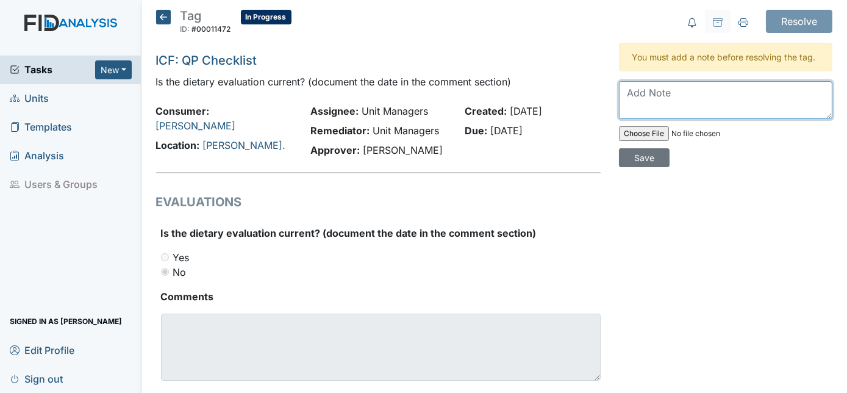
click at [636, 97] on textarea at bounding box center [725, 100] width 213 height 38
type textarea "emailed Angie 8/26/25"
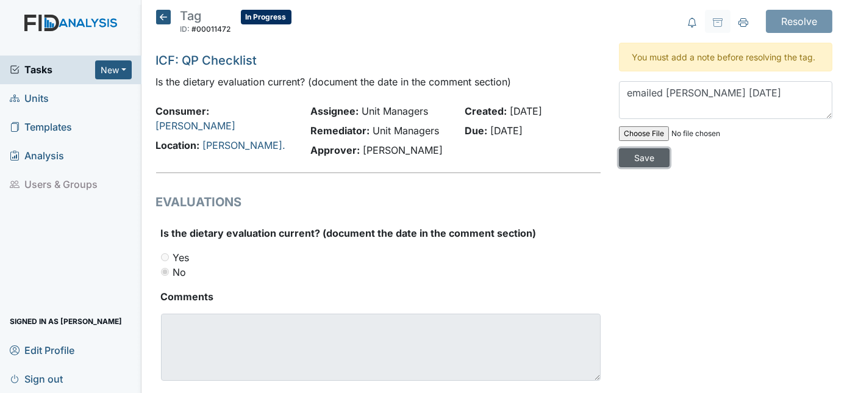
click at [670, 148] on input "Save" at bounding box center [644, 157] width 51 height 19
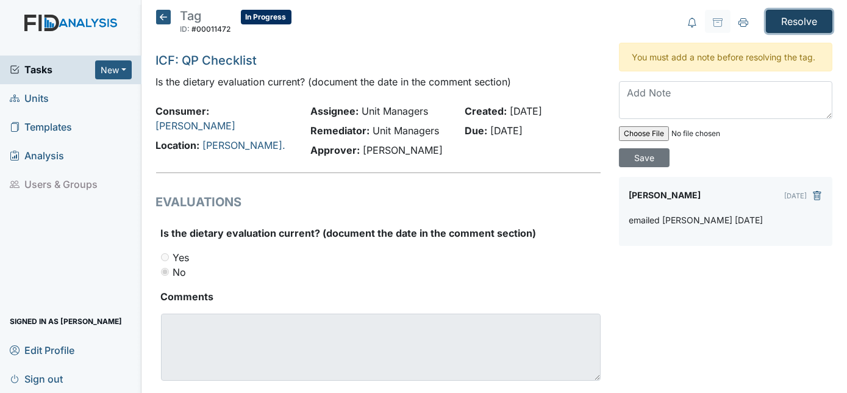
click at [791, 23] on input "Resolve" at bounding box center [799, 21] width 66 height 23
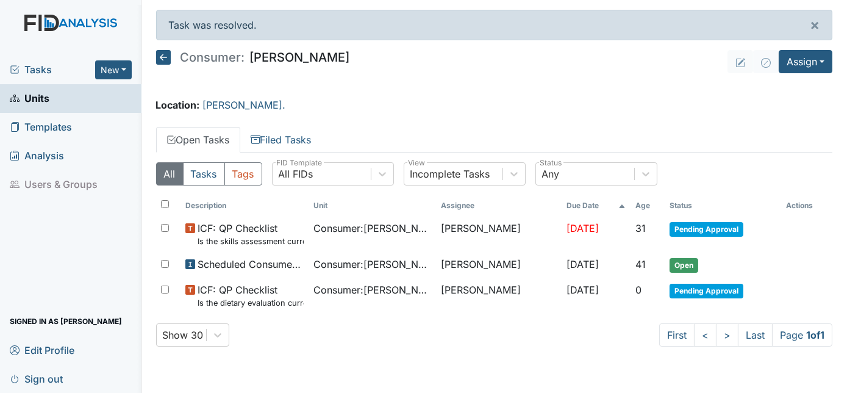
click at [17, 65] on icon at bounding box center [15, 70] width 10 height 10
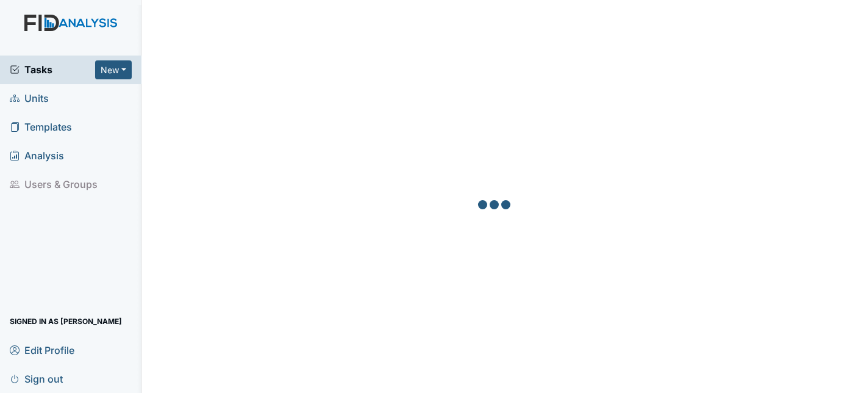
click at [42, 98] on span "Units" at bounding box center [29, 98] width 39 height 19
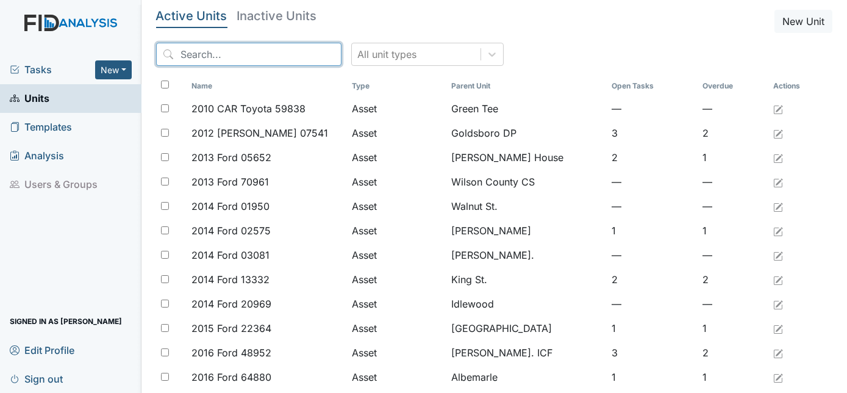
click at [251, 52] on input "search" at bounding box center [248, 54] width 185 height 23
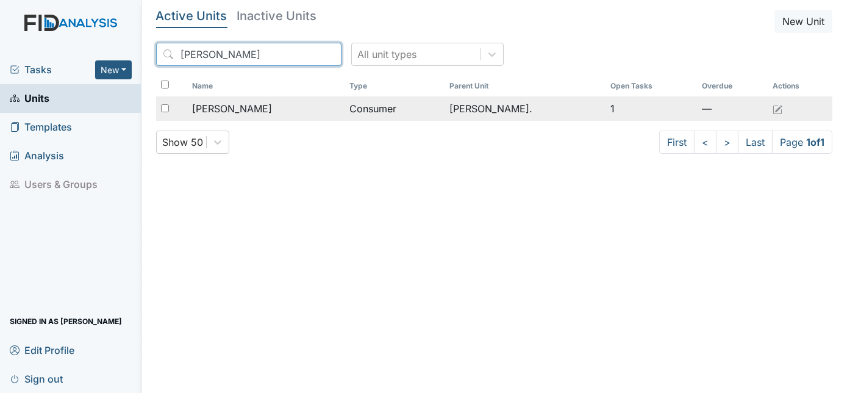
type input "Glenn"
click at [285, 106] on div "Wright, Glenn" at bounding box center [266, 108] width 148 height 15
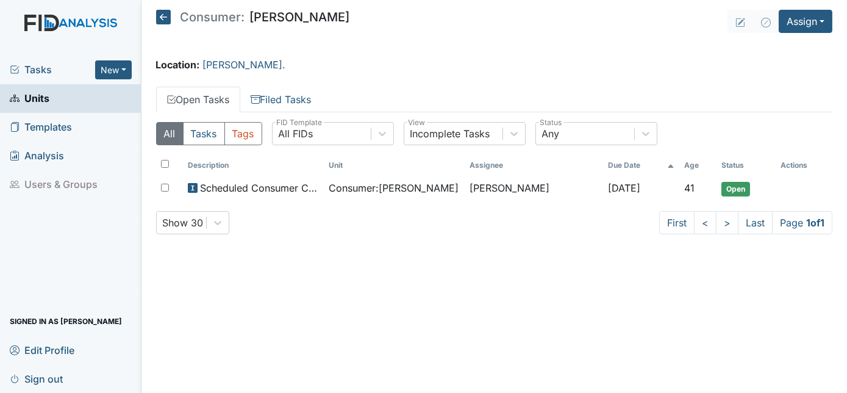
click at [45, 98] on span "Units" at bounding box center [30, 98] width 40 height 19
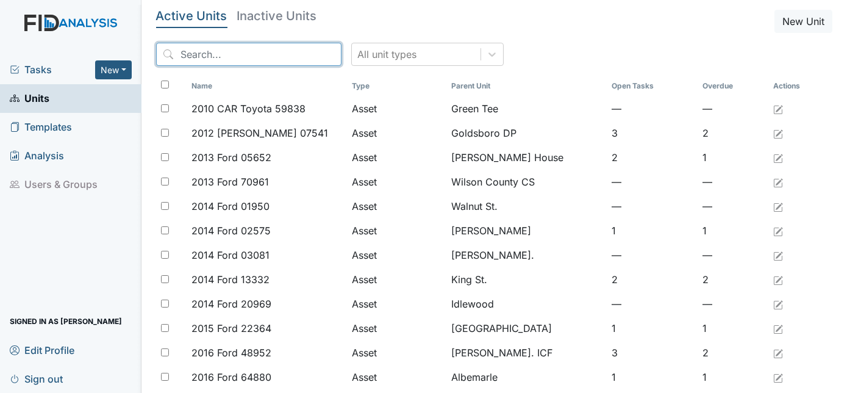
click at [232, 58] on input "search" at bounding box center [248, 54] width 185 height 23
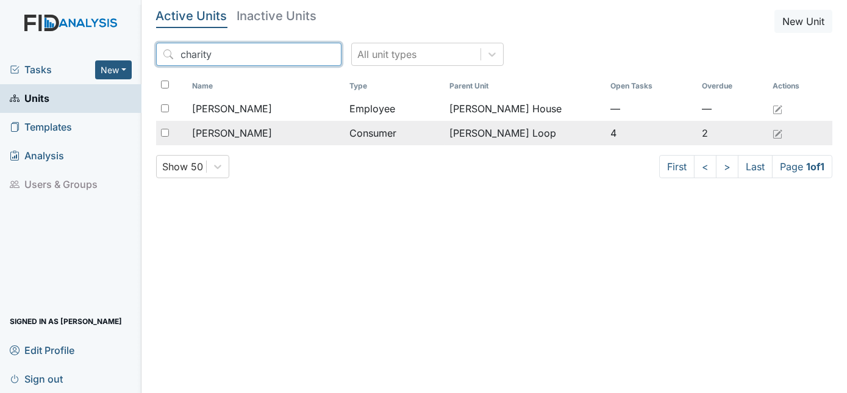
type input "charity"
click at [244, 136] on span "[PERSON_NAME]" at bounding box center [232, 133] width 80 height 15
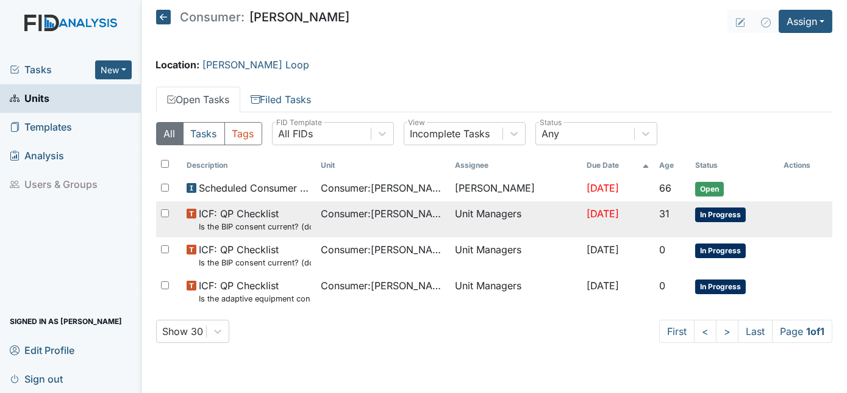
click at [459, 213] on td "Unit Managers" at bounding box center [516, 219] width 132 height 36
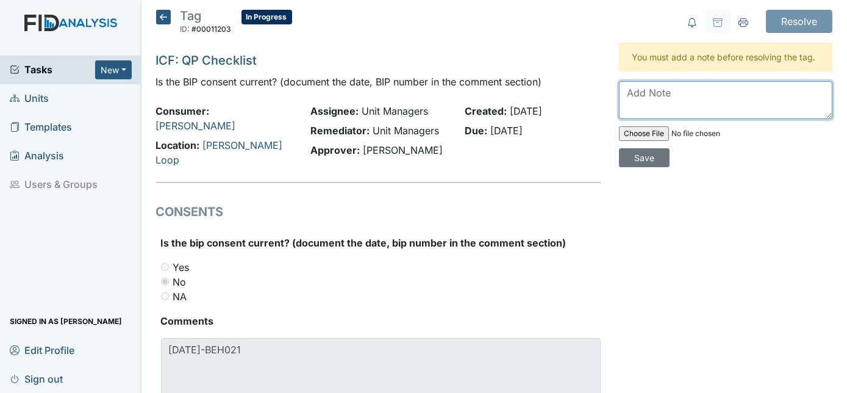
click at [640, 106] on textarea at bounding box center [725, 100] width 213 height 38
type textarea "Sent guardian"
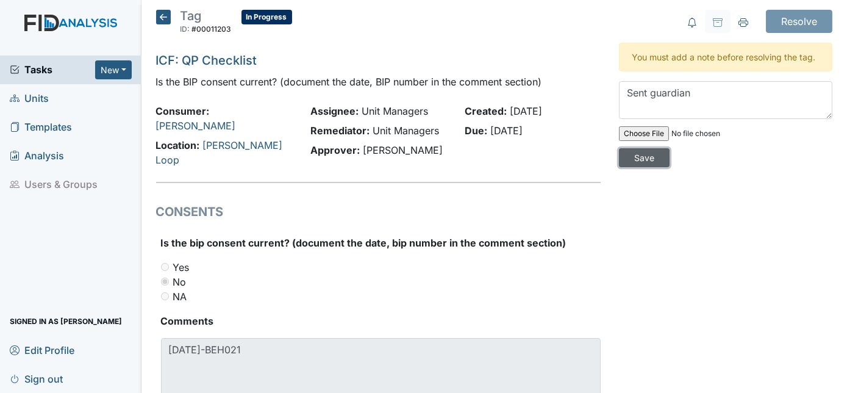
click at [670, 148] on input "Save" at bounding box center [644, 157] width 51 height 19
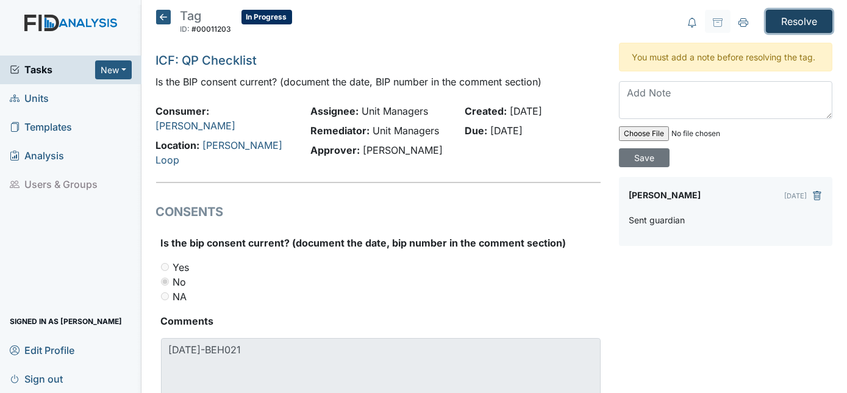
click at [799, 21] on input "Resolve" at bounding box center [799, 21] width 66 height 23
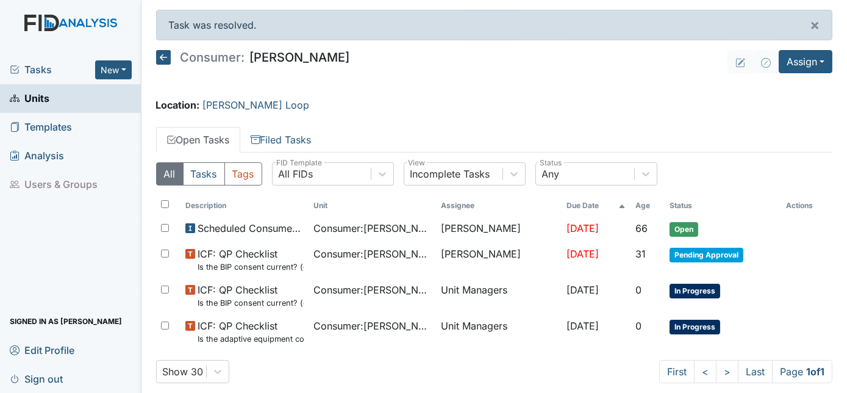
click at [63, 104] on link "Units" at bounding box center [71, 98] width 142 height 29
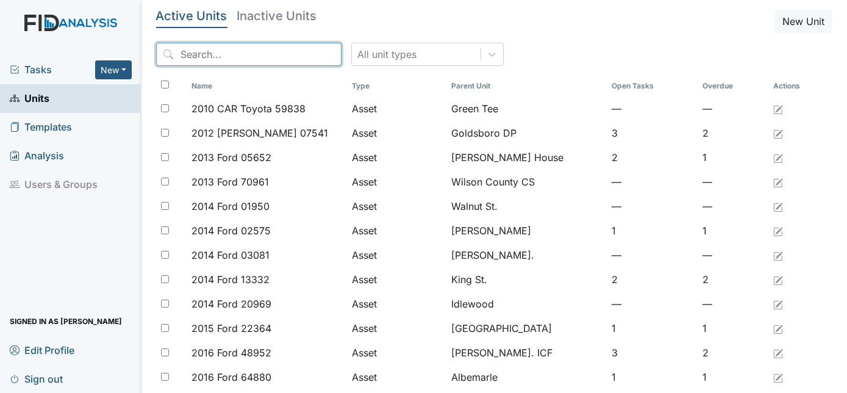
click at [203, 53] on input "search" at bounding box center [248, 54] width 185 height 23
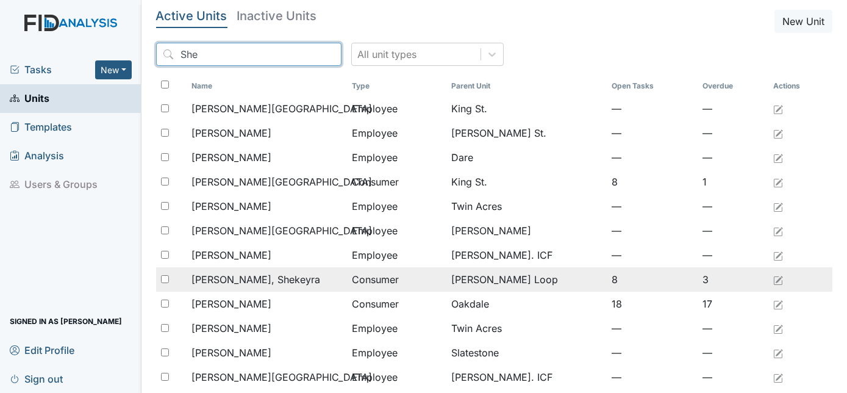
type input "She"
click at [243, 276] on span "[PERSON_NAME], Shekeyra" at bounding box center [256, 279] width 129 height 15
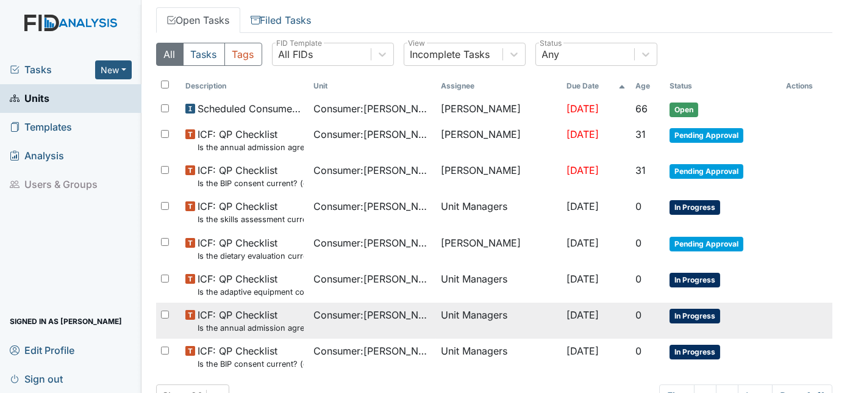
scroll to position [122, 0]
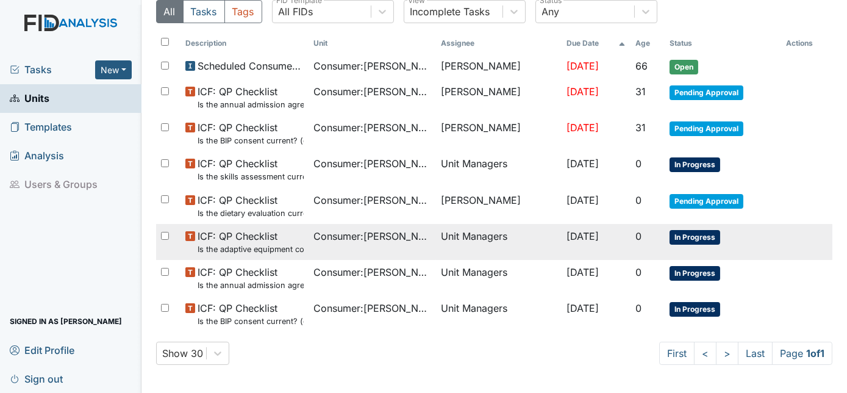
click at [240, 244] on small "Is the adaptive equipment consent current? (document the date in the comment se…" at bounding box center [251, 249] width 106 height 12
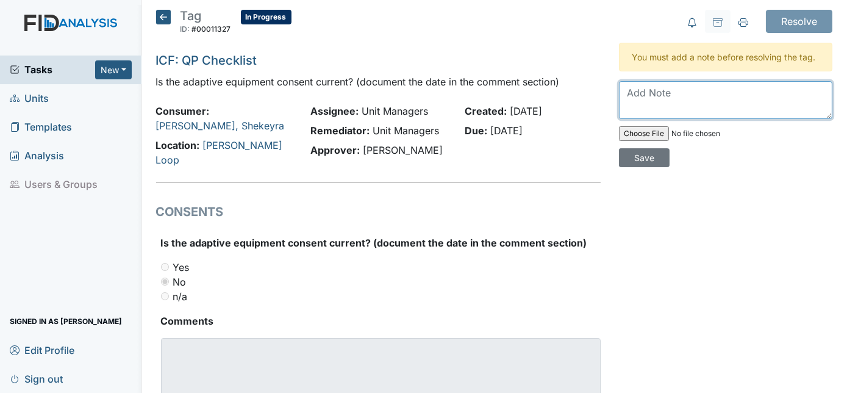
click at [647, 94] on textarea at bounding box center [725, 100] width 213 height 38
type textarea "Sent and spoke guardian"
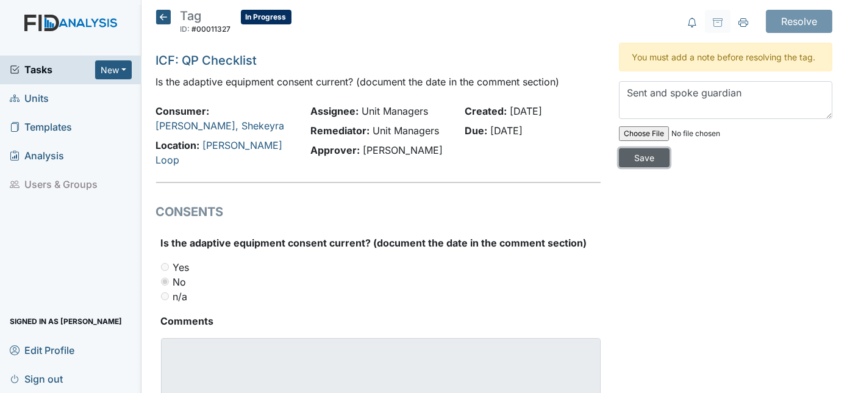
click at [670, 148] on input "Save" at bounding box center [644, 157] width 51 height 19
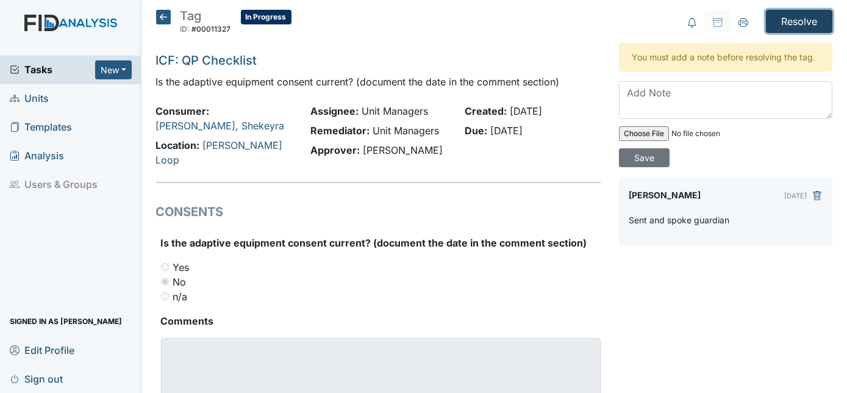
click at [789, 23] on input "Resolve" at bounding box center [799, 21] width 66 height 23
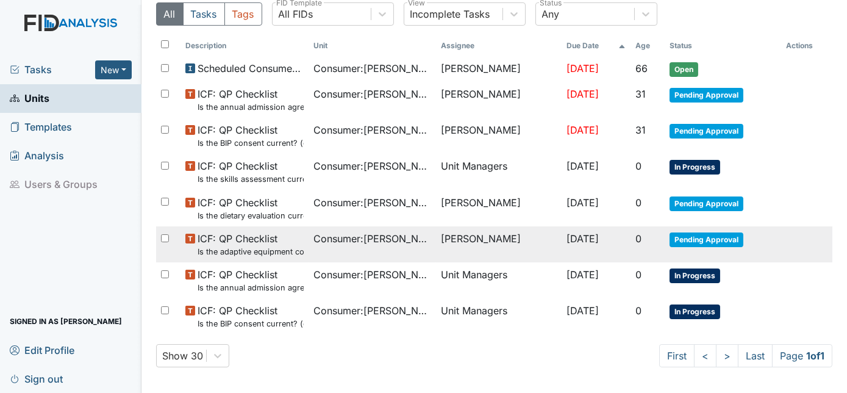
scroll to position [162, 0]
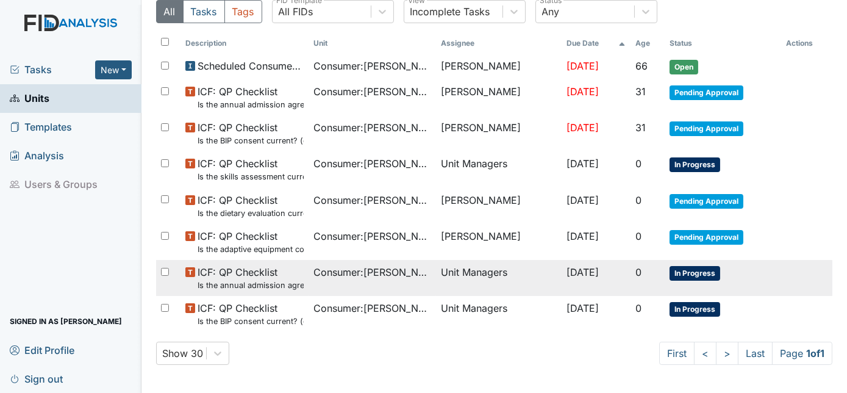
click at [240, 281] on small "Is the annual admission agreement current? (document the date in the comment se…" at bounding box center [251, 285] width 106 height 12
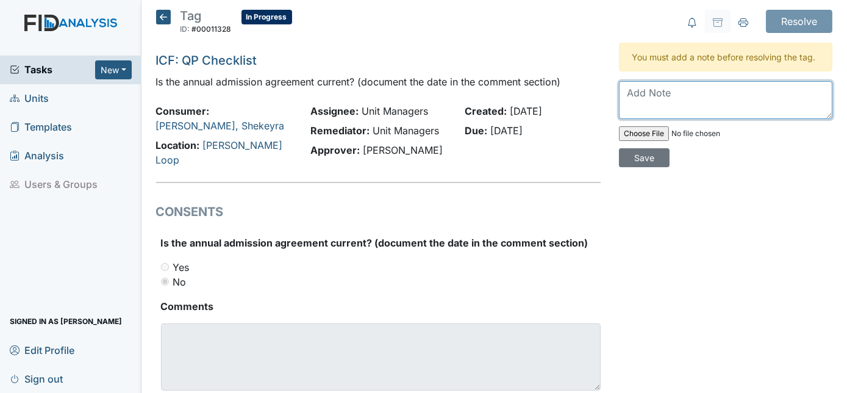
click at [623, 88] on textarea at bounding box center [725, 100] width 213 height 38
type textarea "Sent and spoke to guardian"
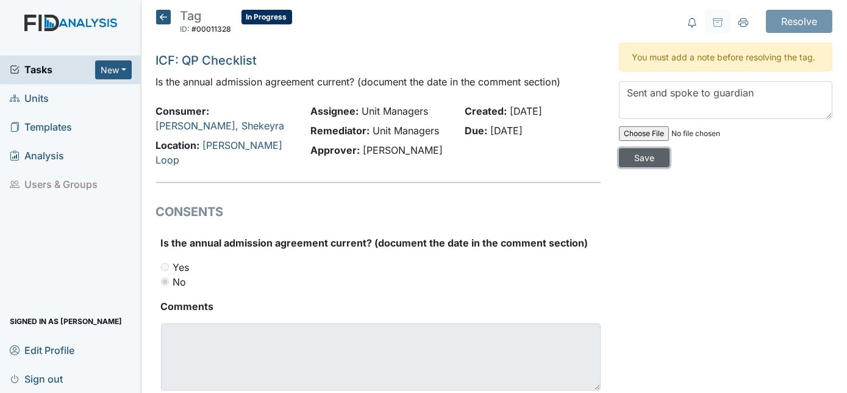
click at [670, 148] on input "Save" at bounding box center [644, 157] width 51 height 19
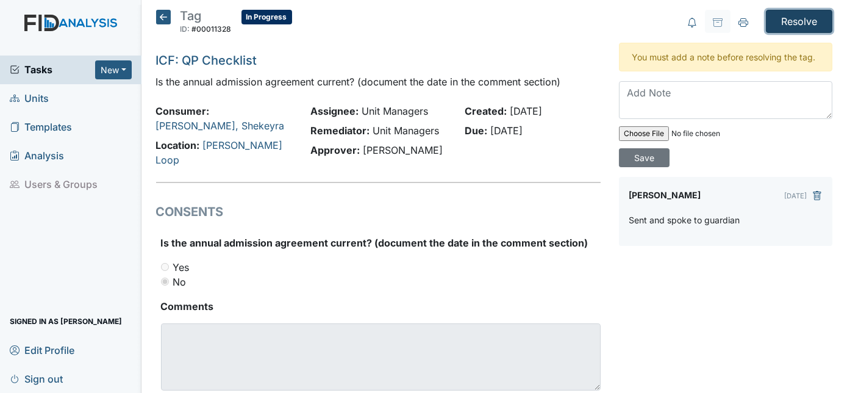
click at [778, 26] on input "Resolve" at bounding box center [799, 21] width 66 height 23
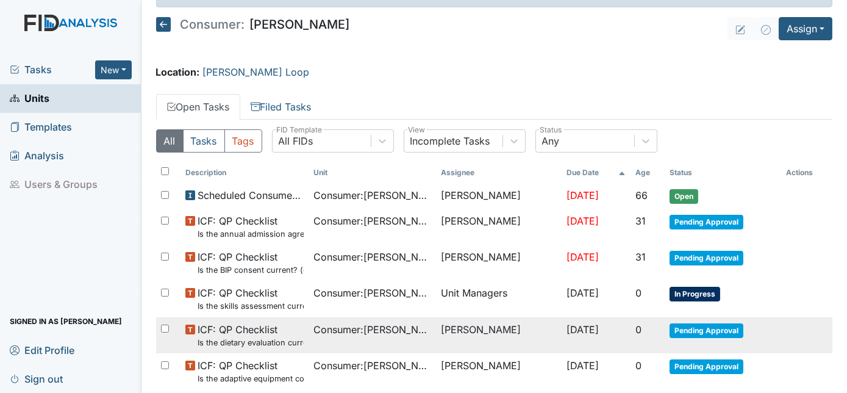
scroll to position [110, 0]
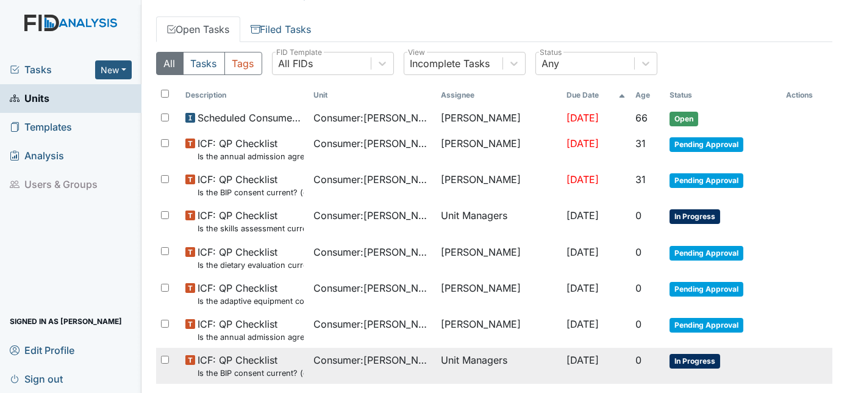
click at [325, 366] on td "Consumer : Edmondson, Shekeyra" at bounding box center [373, 366] width 128 height 36
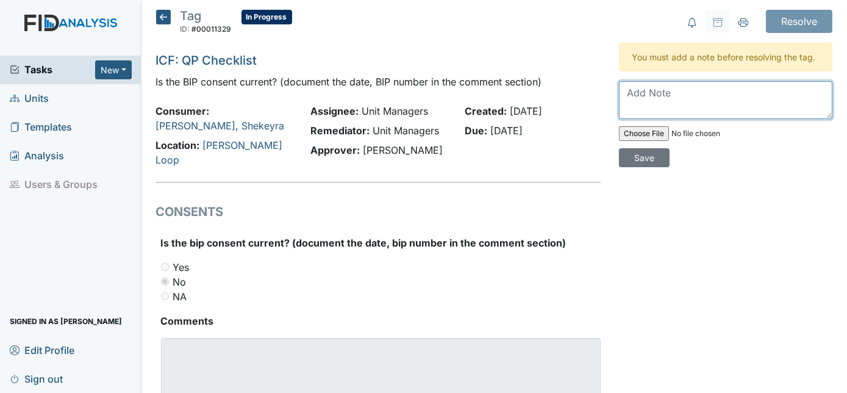
click at [636, 88] on textarea at bounding box center [725, 100] width 213 height 38
type textarea "Sent and spoke to guardian"
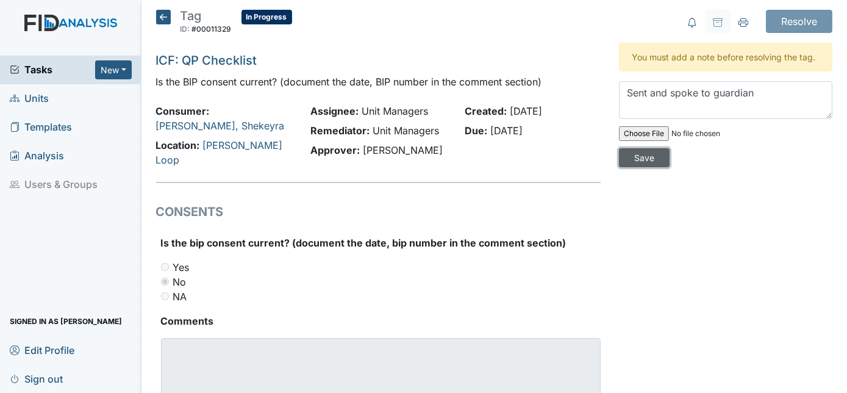
click at [670, 148] on input "Save" at bounding box center [644, 157] width 51 height 19
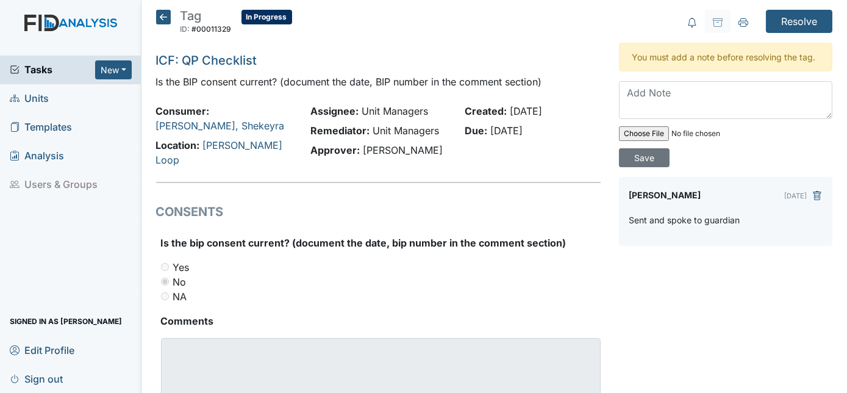
click at [35, 98] on span "Units" at bounding box center [29, 98] width 39 height 19
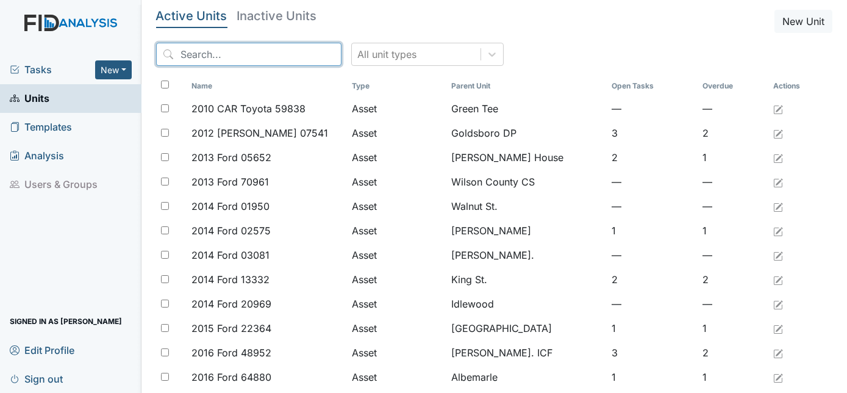
click at [218, 46] on input "search" at bounding box center [248, 54] width 185 height 23
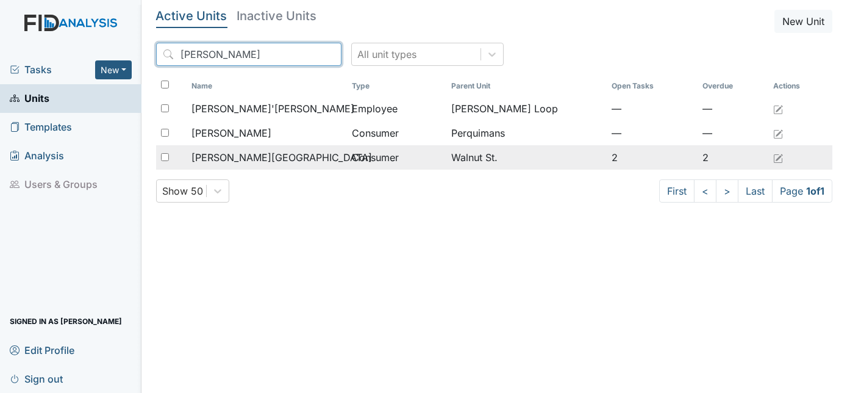
type input "Myra"
click at [231, 152] on span "Stanfield, Myra" at bounding box center [282, 157] width 181 height 15
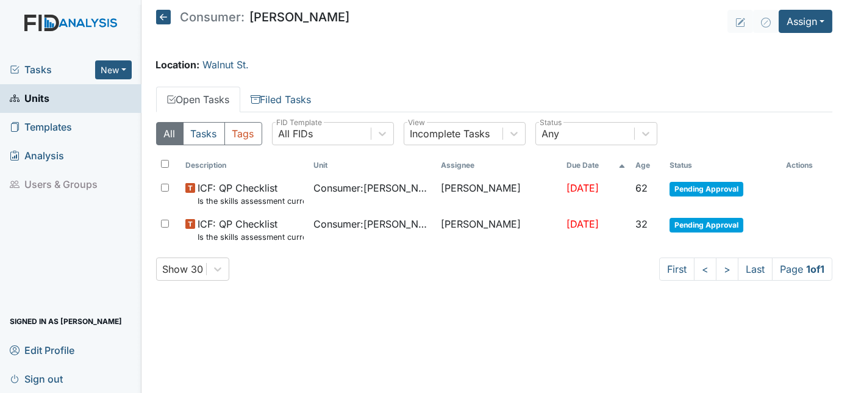
click at [44, 92] on span "Units" at bounding box center [30, 98] width 40 height 19
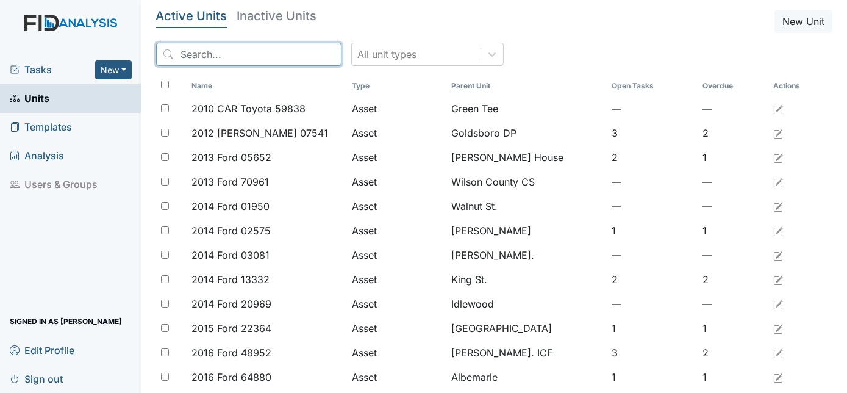
click at [205, 55] on input "search" at bounding box center [248, 54] width 185 height 23
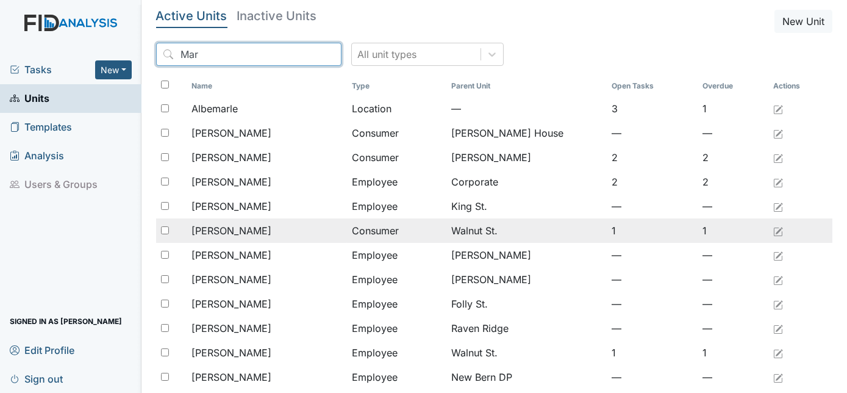
type input "Mar"
click at [251, 234] on span "Beland, Margaret" at bounding box center [232, 230] width 80 height 15
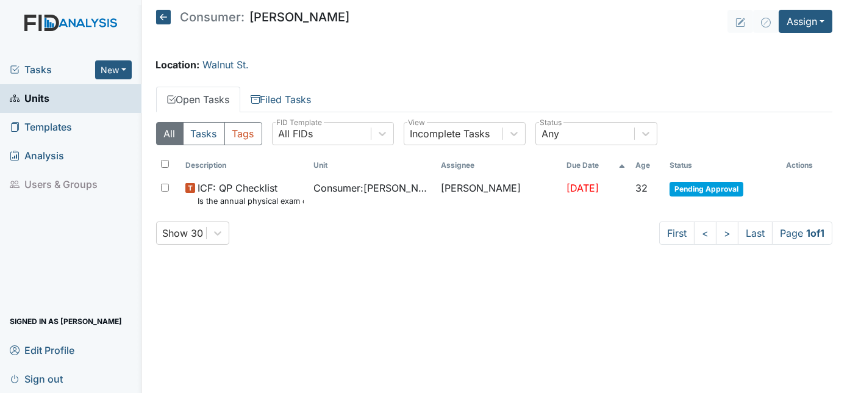
click at [62, 99] on link "Units" at bounding box center [71, 98] width 142 height 29
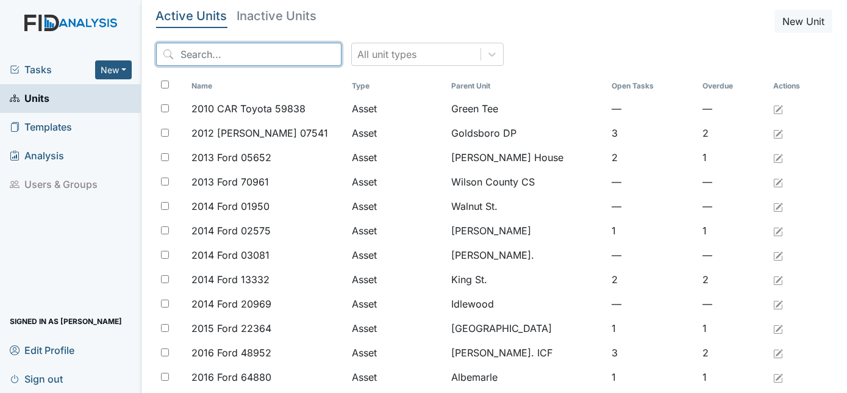
click at [196, 43] on input "search" at bounding box center [248, 54] width 185 height 23
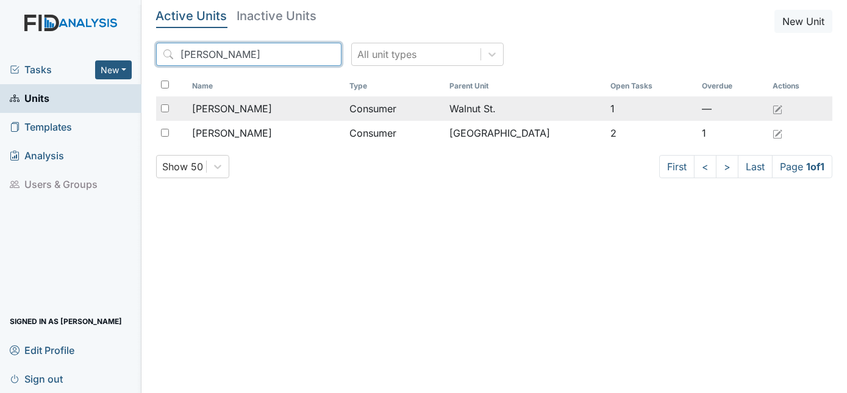
type input "Rachel"
click at [231, 104] on span "Jordan, Rachel" at bounding box center [232, 108] width 80 height 15
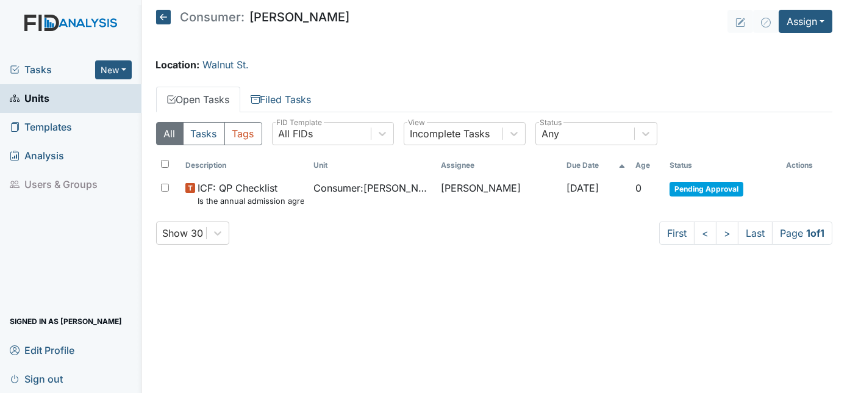
click at [62, 94] on link "Units" at bounding box center [71, 98] width 142 height 29
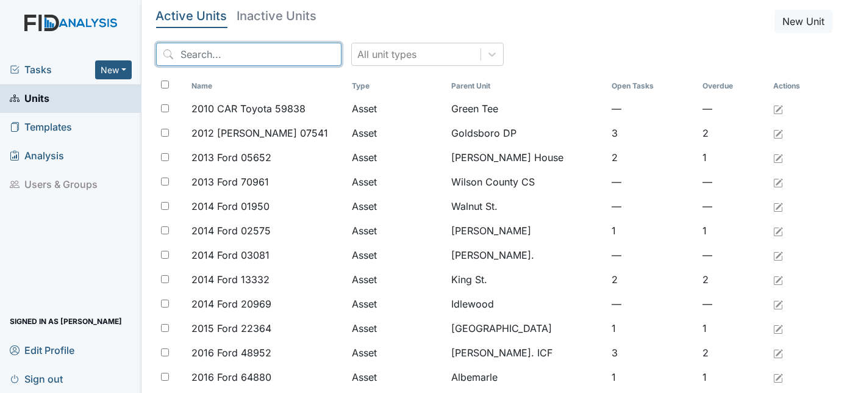
click at [234, 57] on input "search" at bounding box center [248, 54] width 185 height 23
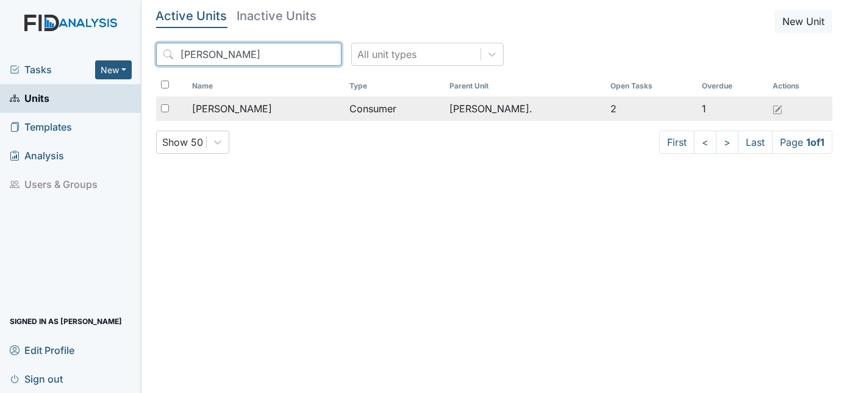
type input "Leroy"
click at [264, 114] on div "Martin, Leroy" at bounding box center [266, 108] width 148 height 15
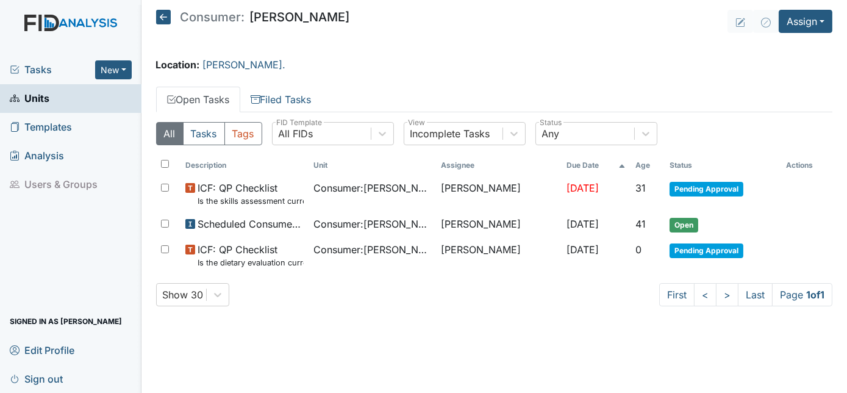
click at [65, 99] on link "Units" at bounding box center [71, 98] width 142 height 29
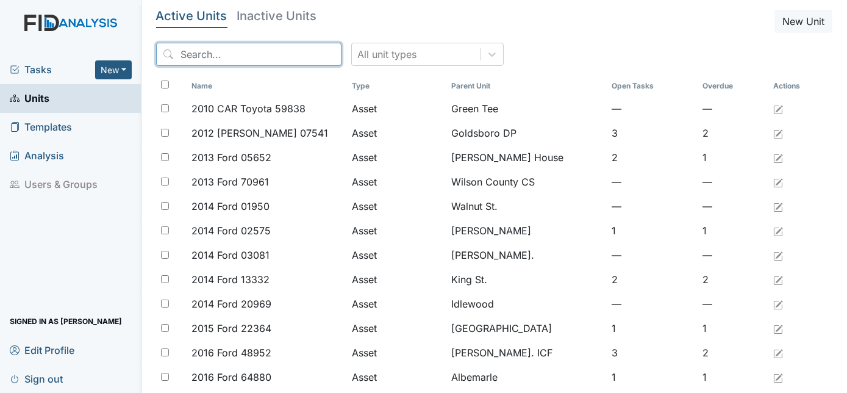
click at [204, 47] on input "search" at bounding box center [248, 54] width 185 height 23
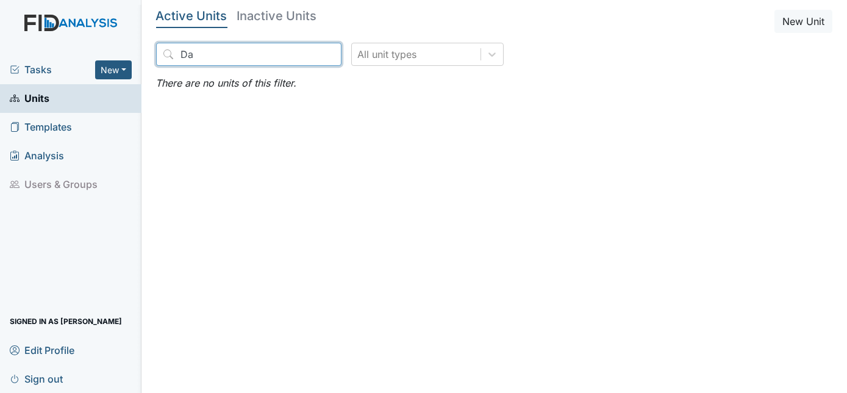
type input "D"
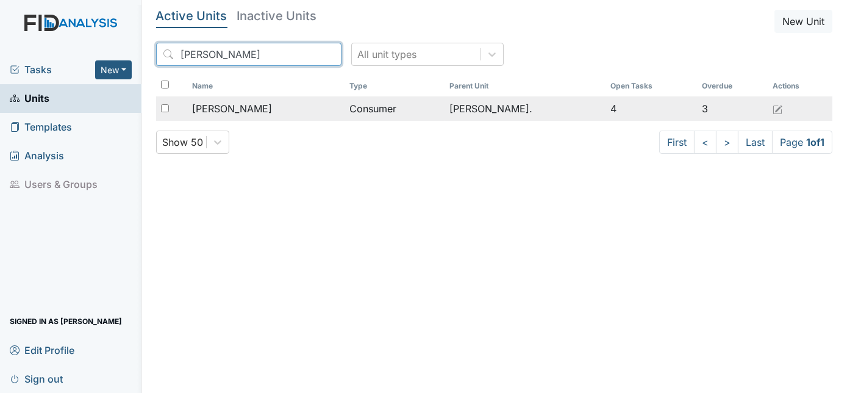
type input "Jessie"
click at [250, 106] on span "[PERSON_NAME]" at bounding box center [232, 108] width 80 height 15
